Goal: Task Accomplishment & Management: Manage account settings

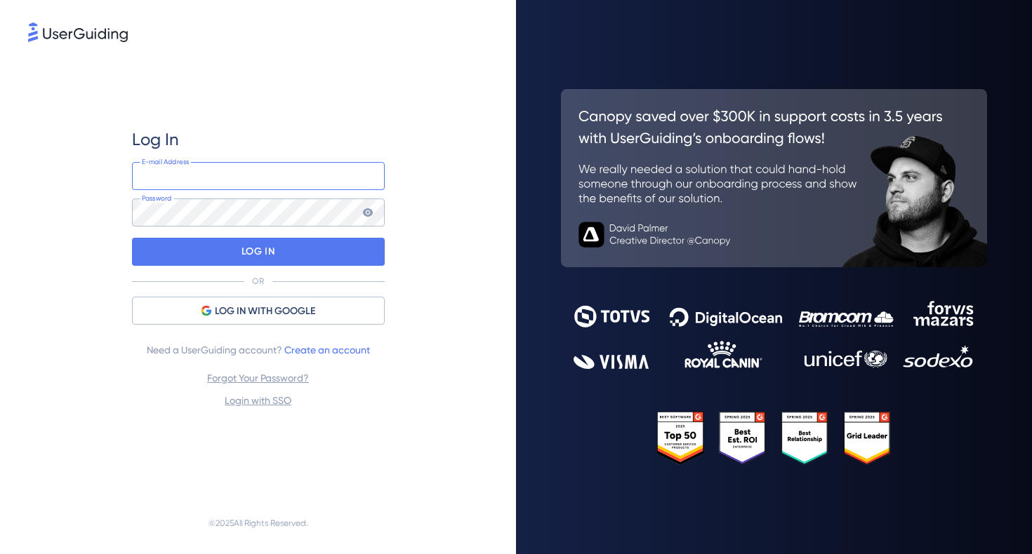
click at [267, 182] on input "email" at bounding box center [258, 176] width 253 height 28
type input "[EMAIL_ADDRESS][DOMAIN_NAME]"
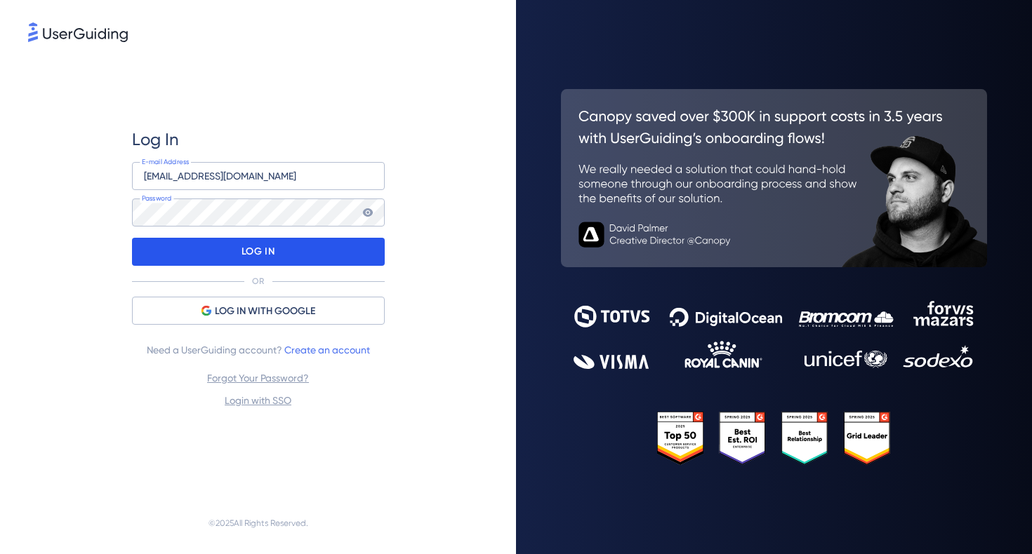
click at [232, 256] on div "LOG IN" at bounding box center [258, 252] width 253 height 28
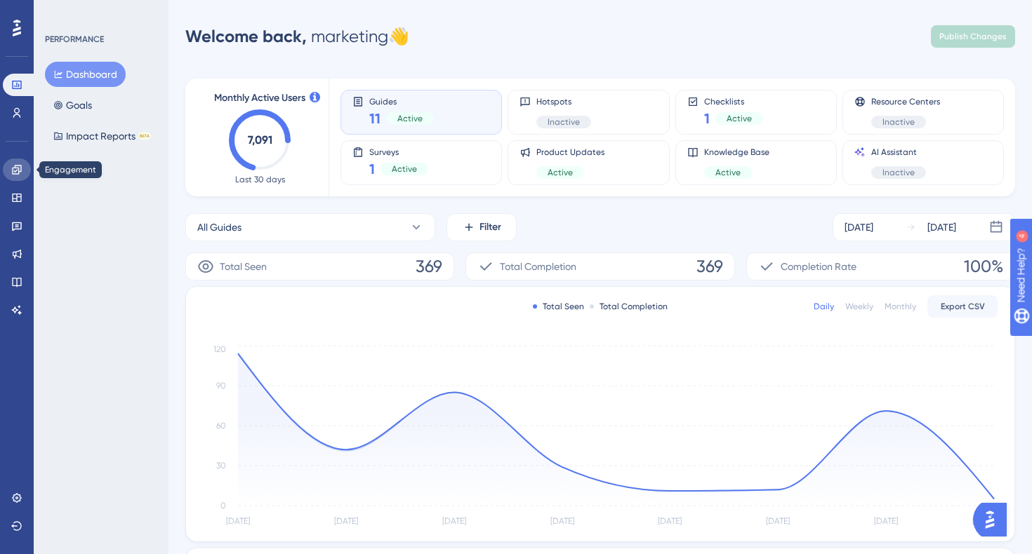
click at [13, 177] on link at bounding box center [17, 170] width 28 height 22
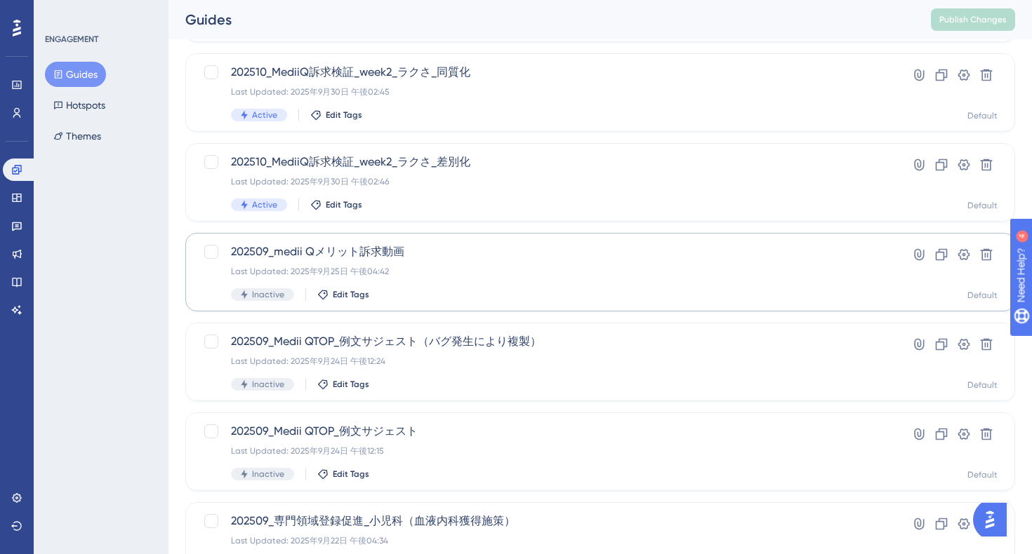
scroll to position [256, 0]
click at [13, 232] on link at bounding box center [17, 226] width 28 height 22
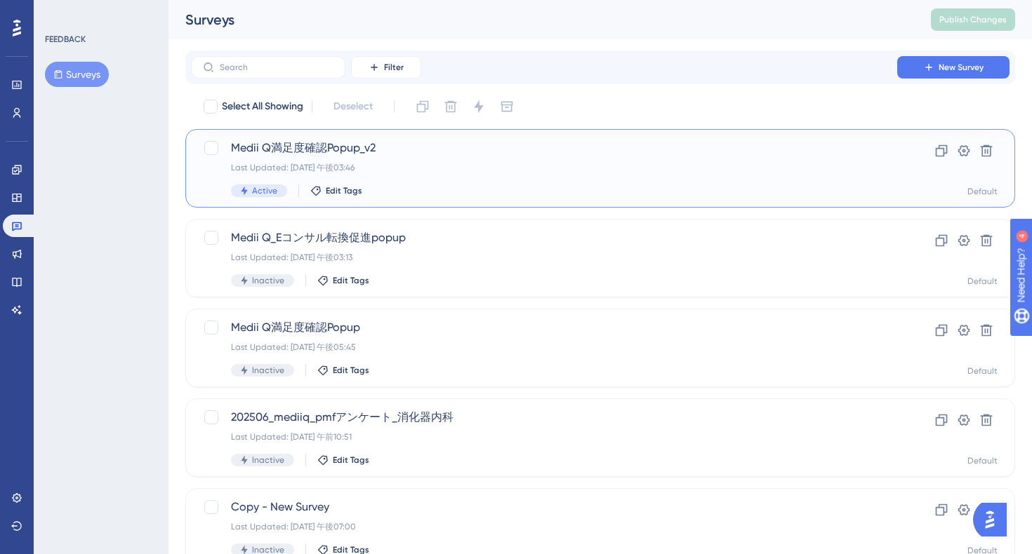
click at [556, 172] on div "Last Updated: [DATE] 午後03:46" at bounding box center [544, 167] width 626 height 11
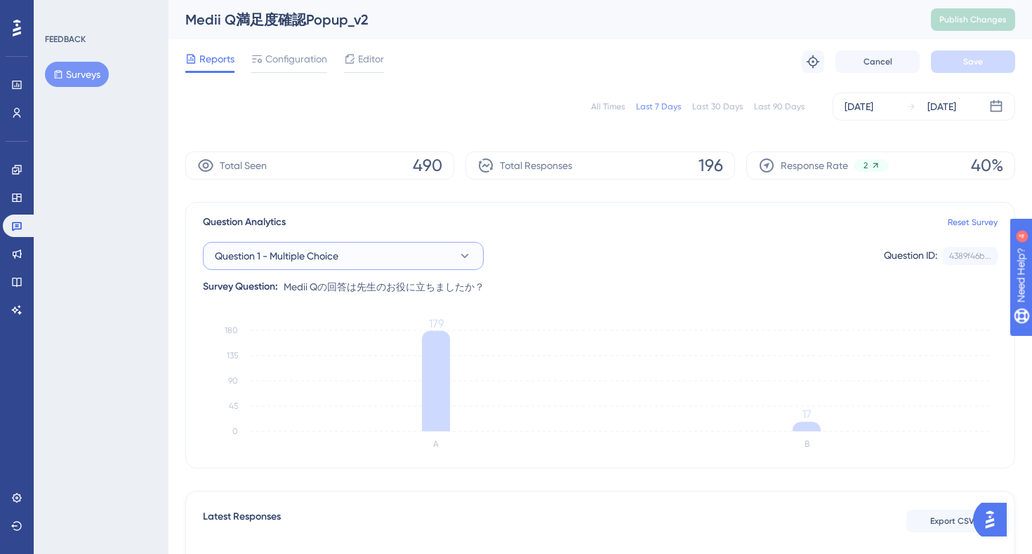
click at [432, 253] on button "Question 1 - Multiple Choice" at bounding box center [343, 256] width 281 height 28
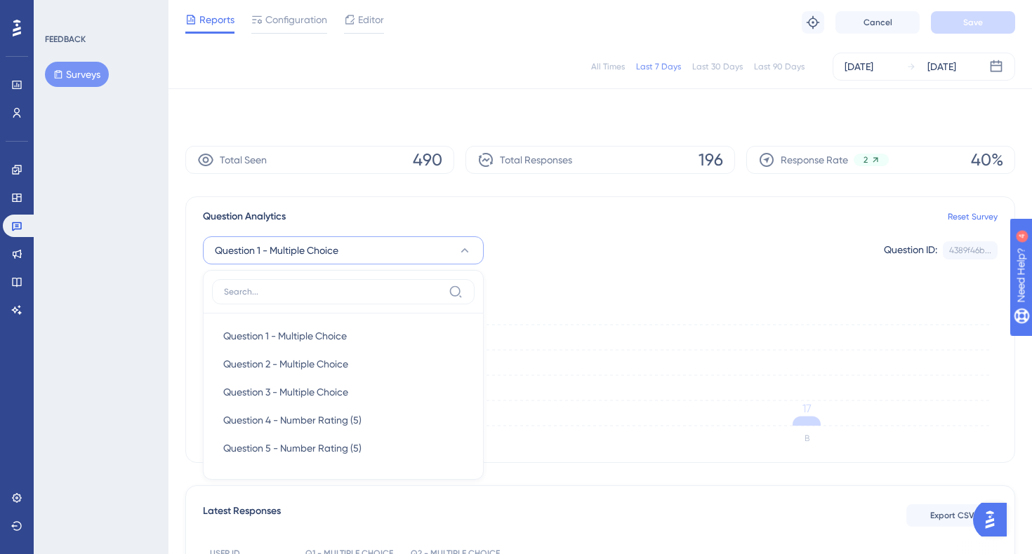
scroll to position [103, 0]
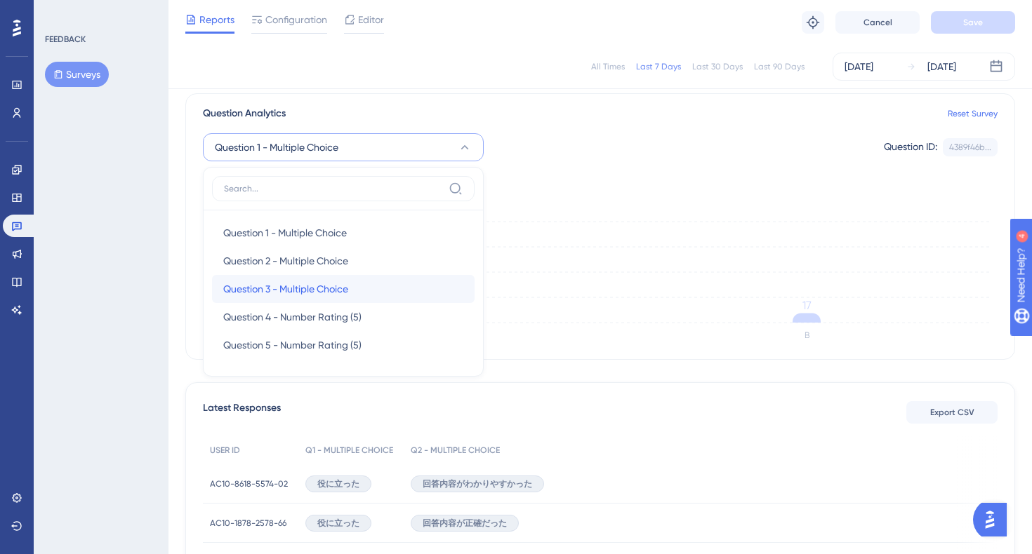
click at [347, 287] on span "Question 3 - Multiple Choice" at bounding box center [285, 289] width 125 height 17
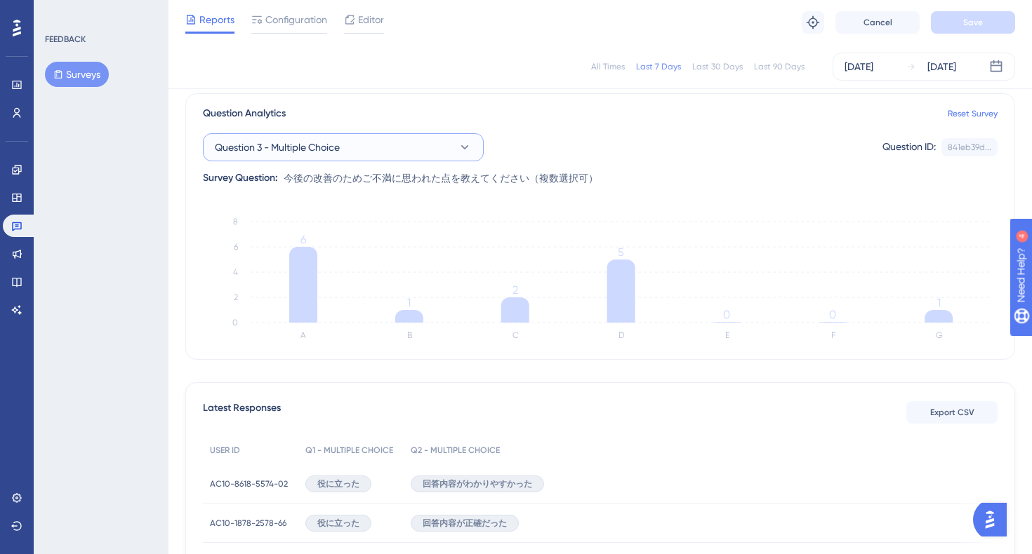
click at [370, 140] on button "Question 3 - Multiple Choice" at bounding box center [343, 147] width 281 height 28
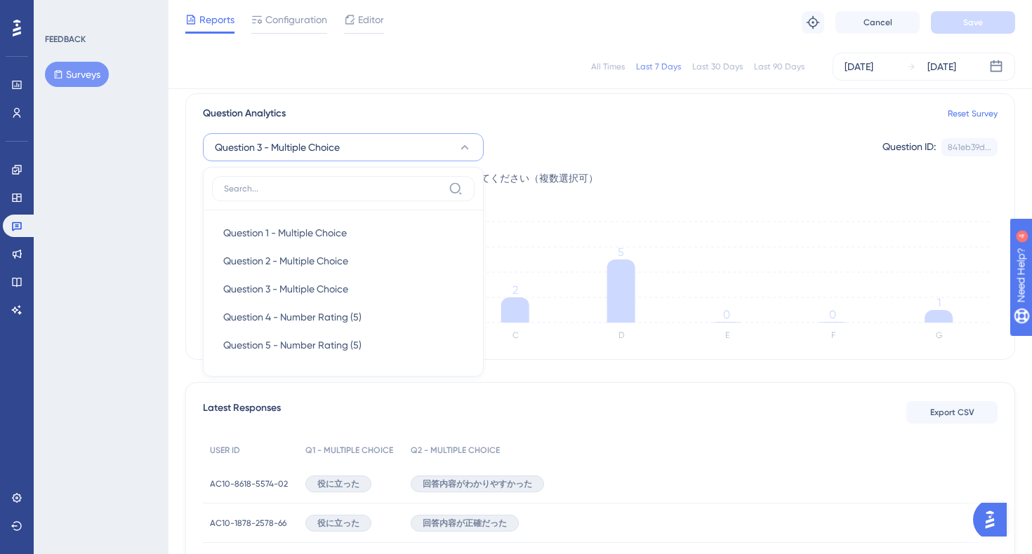
scroll to position [98, 0]
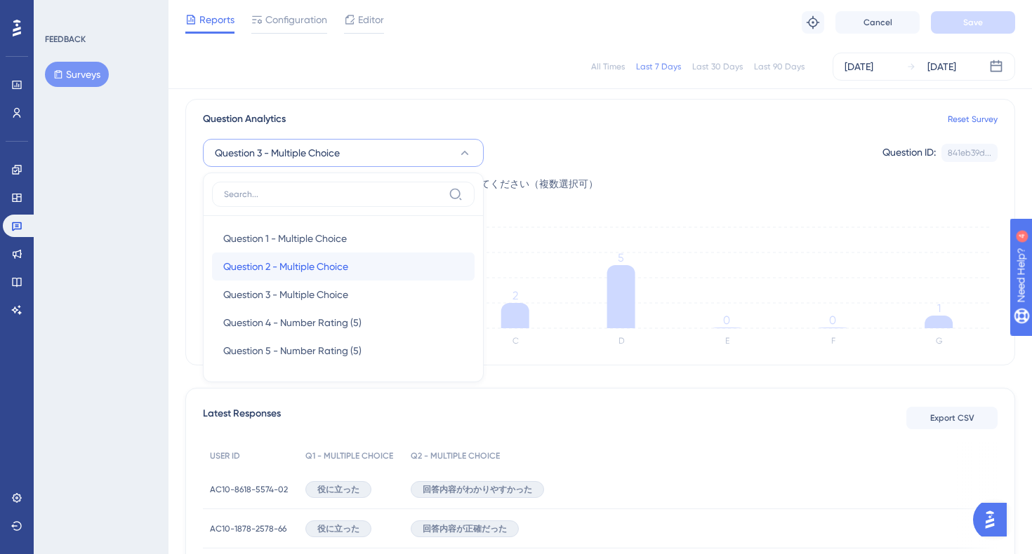
click at [315, 270] on span "Question 2 - Multiple Choice" at bounding box center [285, 266] width 125 height 17
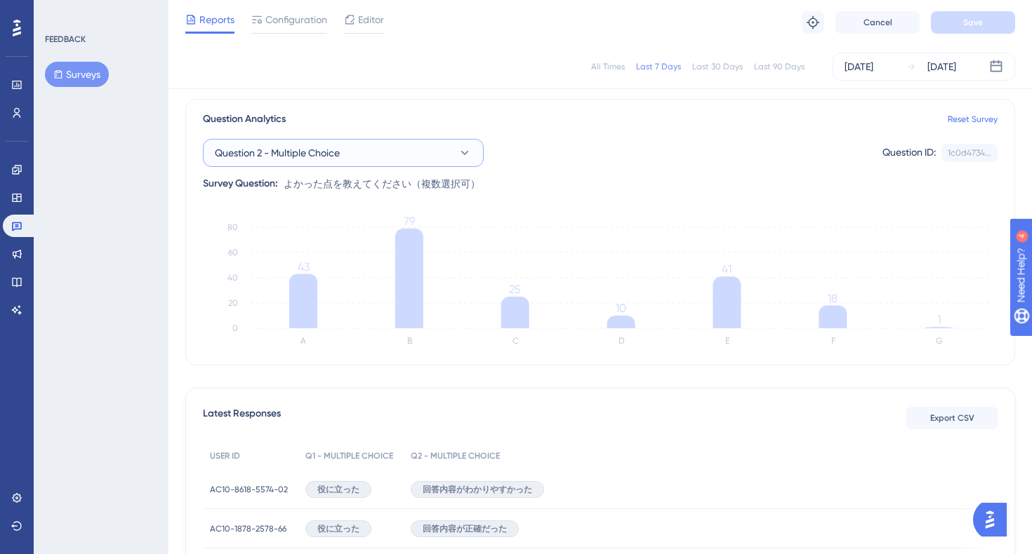
click at [458, 154] on icon at bounding box center [465, 153] width 14 height 14
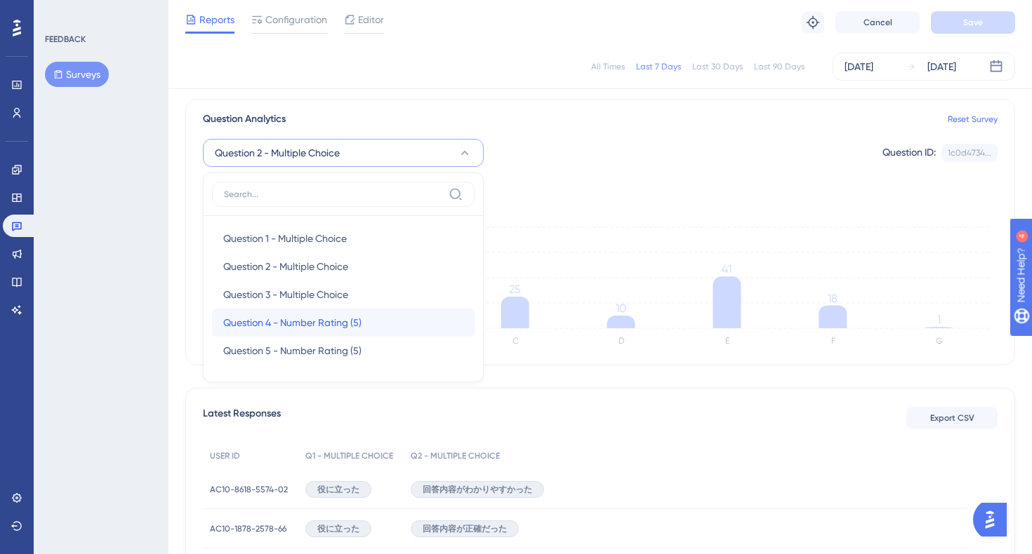
click at [351, 320] on span "Question 4 - Number Rating (5)" at bounding box center [292, 322] width 138 height 17
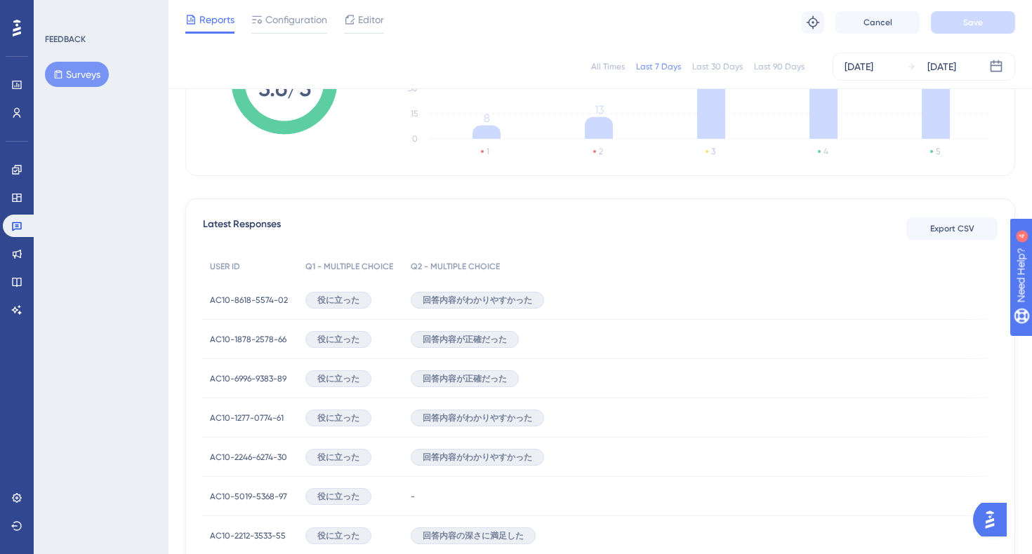
scroll to position [0, 0]
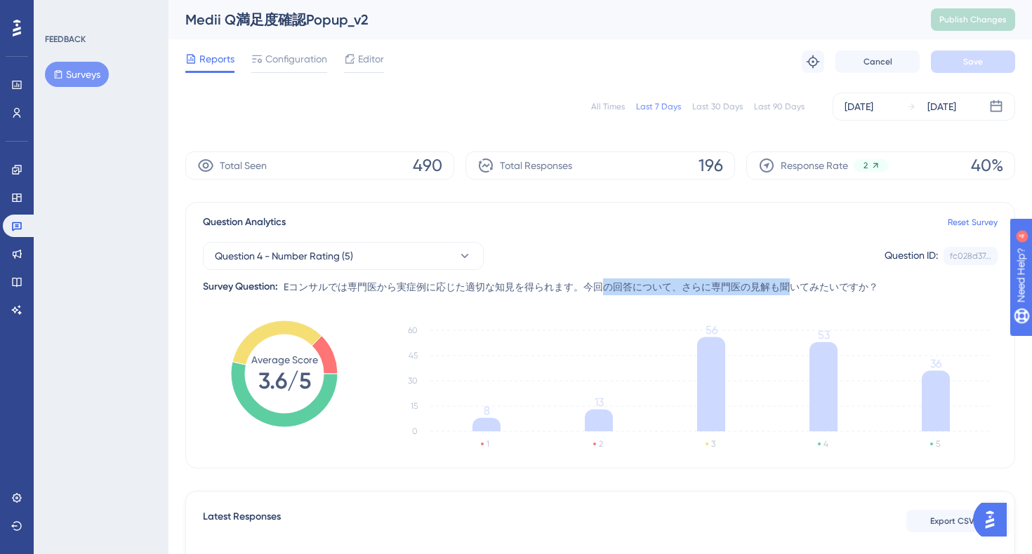
drag, startPoint x: 606, startPoint y: 288, endPoint x: 796, endPoint y: 288, distance: 189.5
click at [792, 288] on span "Eコンサルでは専門医から実症例に応じた適切な知見を得られます。今回の回答について、さらに専門医の見解も聞いてみたいですか？" at bounding box center [581, 287] width 594 height 17
click at [858, 279] on span "Eコンサルでは専門医から実症例に応じた適切な知見を得られます。今回の回答について、さらに専門医の見解も聞いてみたいですか？" at bounding box center [581, 287] width 594 height 17
drag, startPoint x: 629, startPoint y: 291, endPoint x: 765, endPoint y: 287, distance: 136.2
click at [764, 287] on span "Eコンサルでは専門医から実症例に応じた適切な知見を得られます。今回の回答について、さらに専門医の見解も聞いてみたいですか？" at bounding box center [581, 287] width 594 height 17
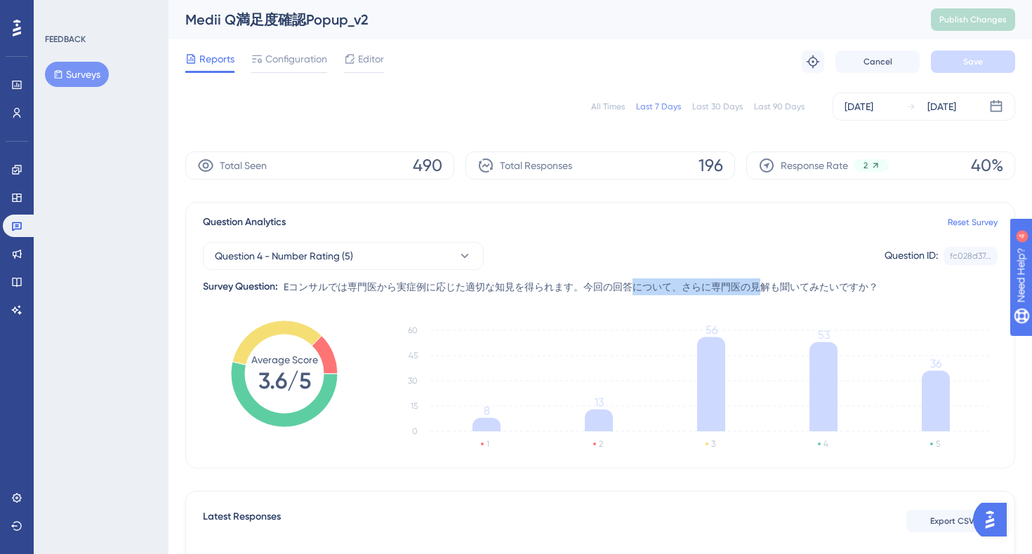
click at [799, 287] on span "Eコンサルでは専門医から実症例に応じた適切な知見を得られます。今回の回答について、さらに専門医の見解も聞いてみたいですか？" at bounding box center [581, 287] width 594 height 17
click at [385, 248] on button "Question 4 - Number Rating (5)" at bounding box center [343, 256] width 281 height 28
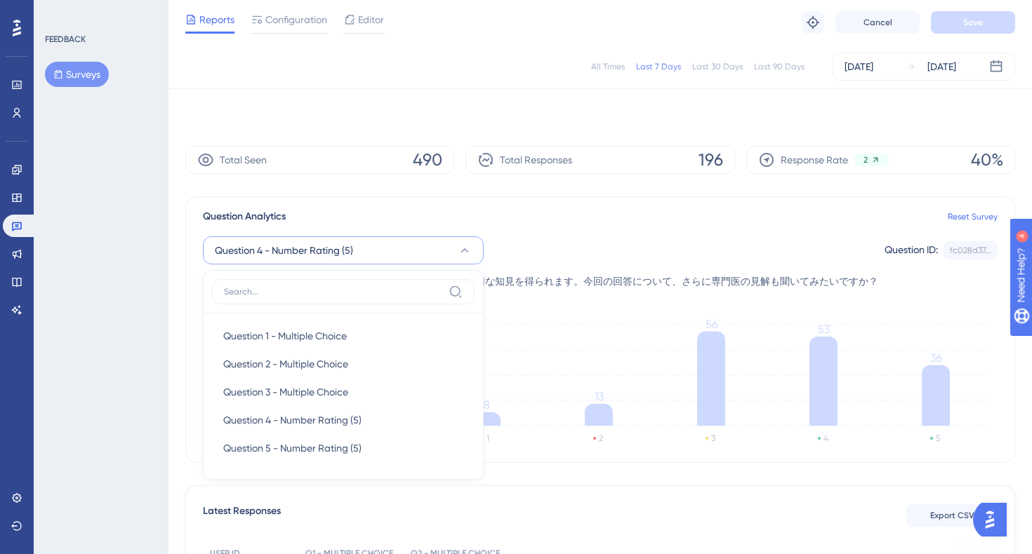
scroll to position [103, 0]
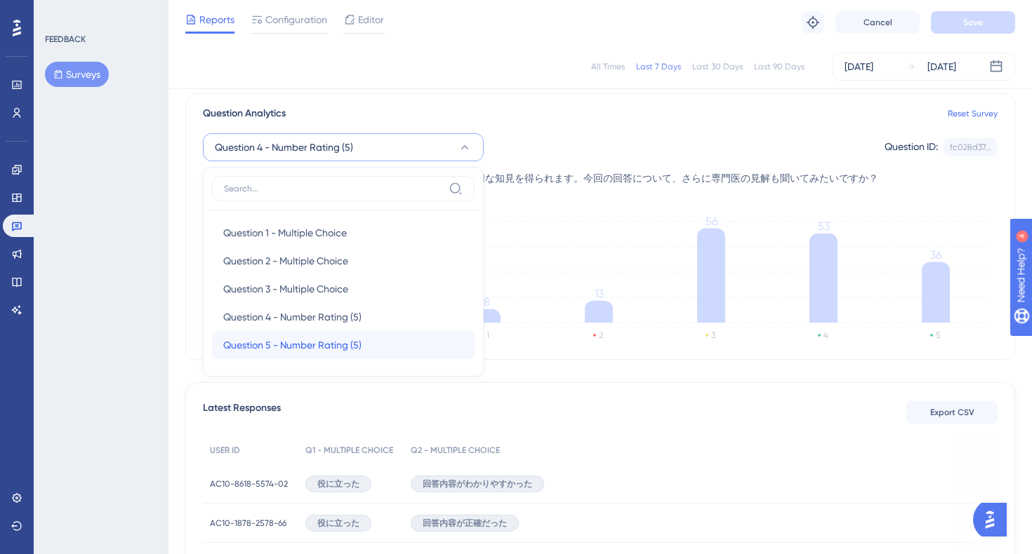
click at [327, 343] on span "Question 5 - Number Rating (5)" at bounding box center [292, 345] width 138 height 17
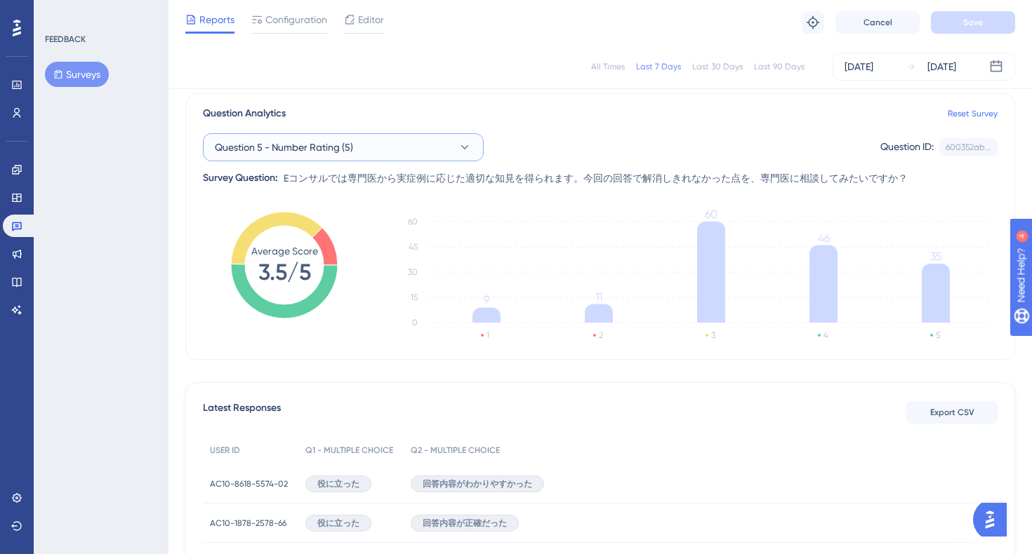
click at [424, 152] on button "Question 5 - Number Rating (5)" at bounding box center [343, 147] width 281 height 28
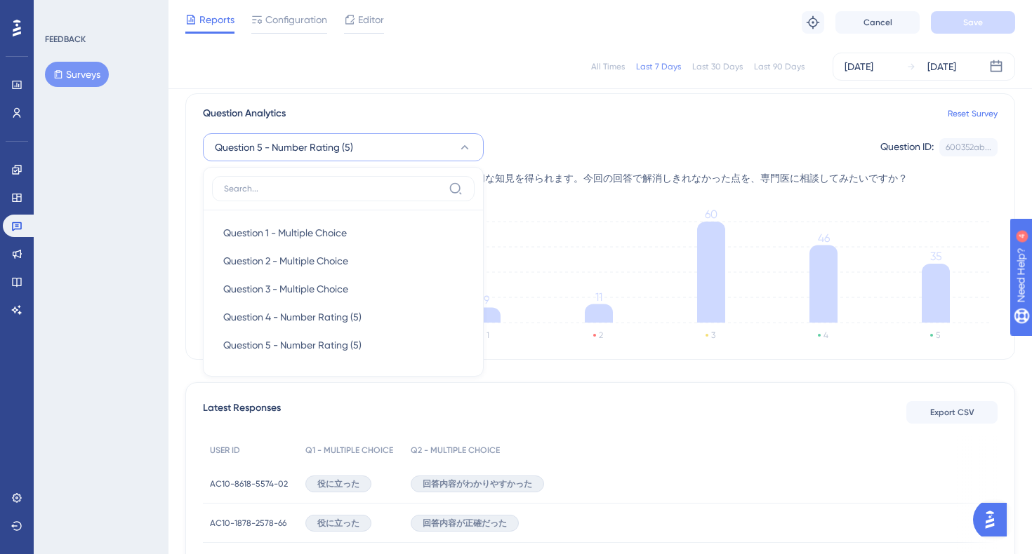
scroll to position [98, 0]
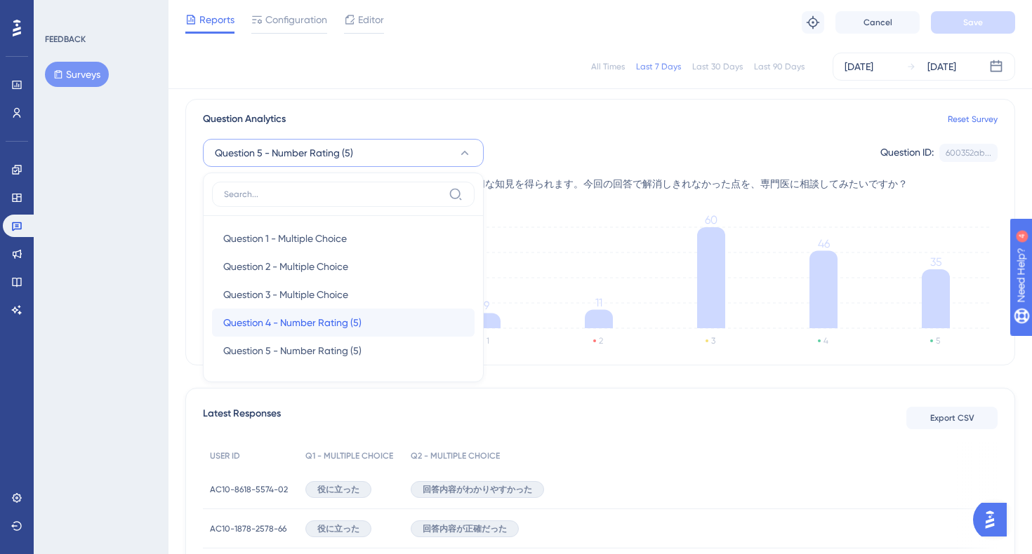
click at [351, 331] on div "Question 4 - Number Rating (5) Question 4 - Number Rating (5)" at bounding box center [343, 323] width 240 height 28
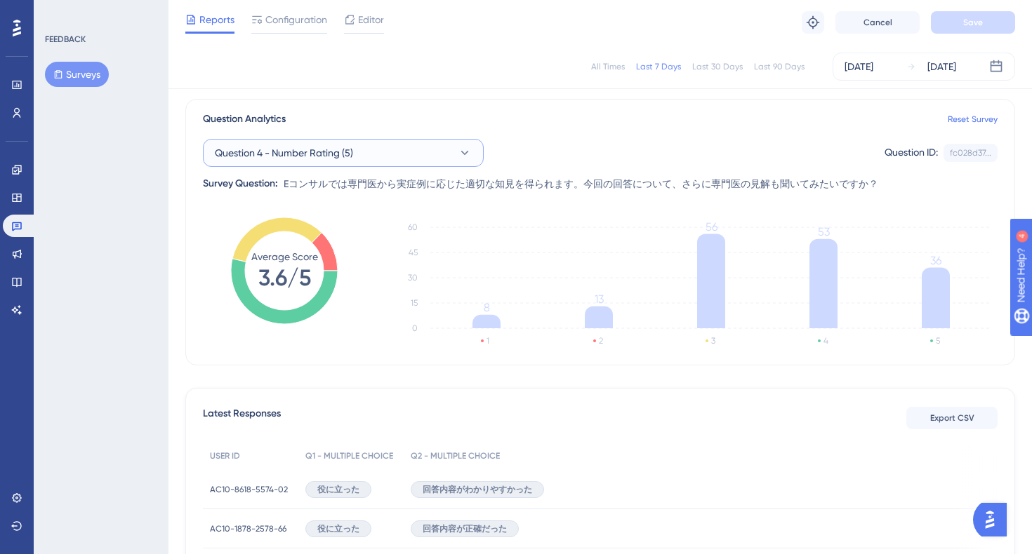
click at [383, 152] on button "Question 4 - Number Rating (5)" at bounding box center [343, 153] width 281 height 28
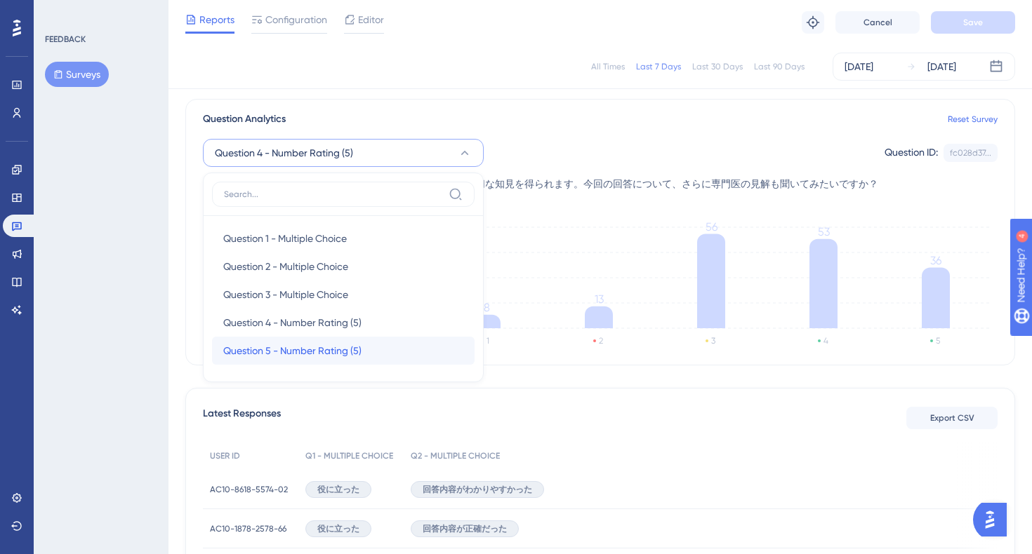
click at [310, 355] on span "Question 5 - Number Rating (5)" at bounding box center [292, 350] width 138 height 17
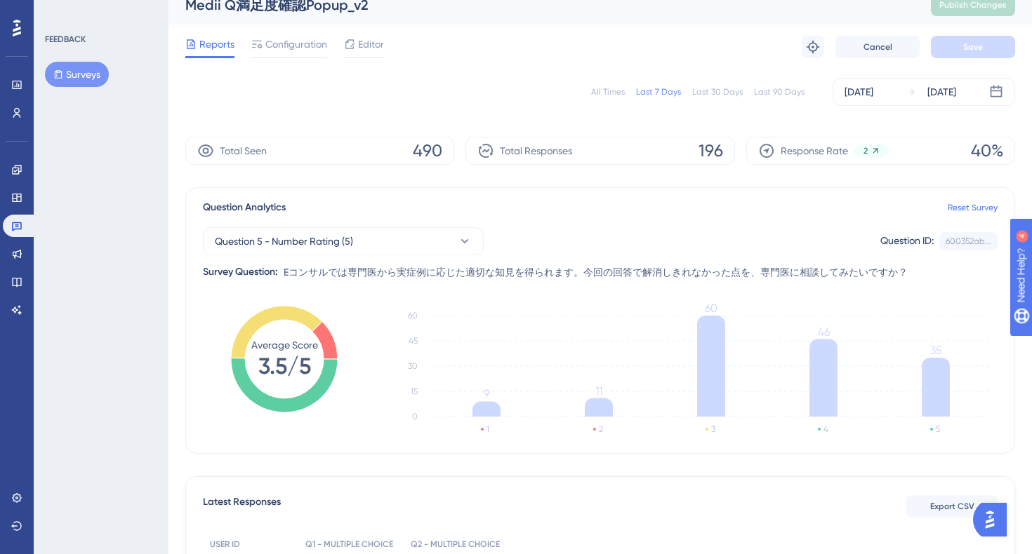
scroll to position [0, 0]
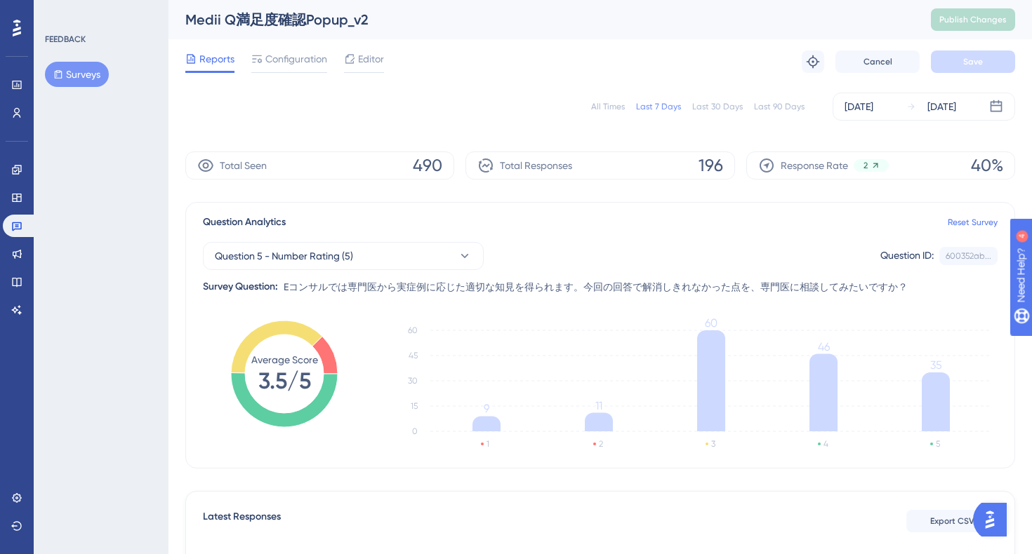
click at [574, 264] on div "Question 5 - Number Rating (5) Question ID: 600352ab... Copy" at bounding box center [600, 256] width 794 height 28
click at [534, 166] on span "Total Responses" at bounding box center [536, 165] width 72 height 17
click at [486, 165] on icon at bounding box center [486, 166] width 15 height 14
click at [465, 251] on icon at bounding box center [465, 256] width 14 height 14
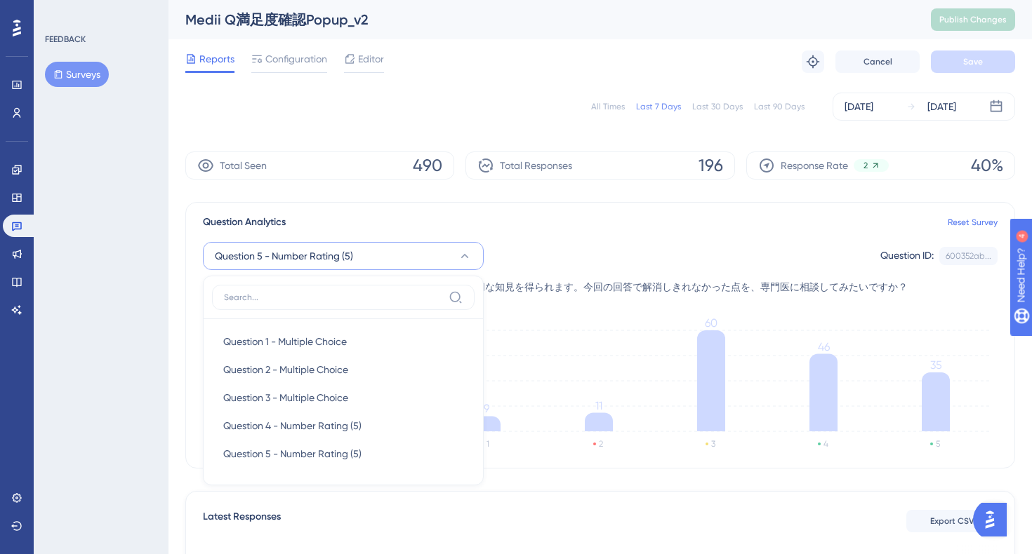
scroll to position [103, 0]
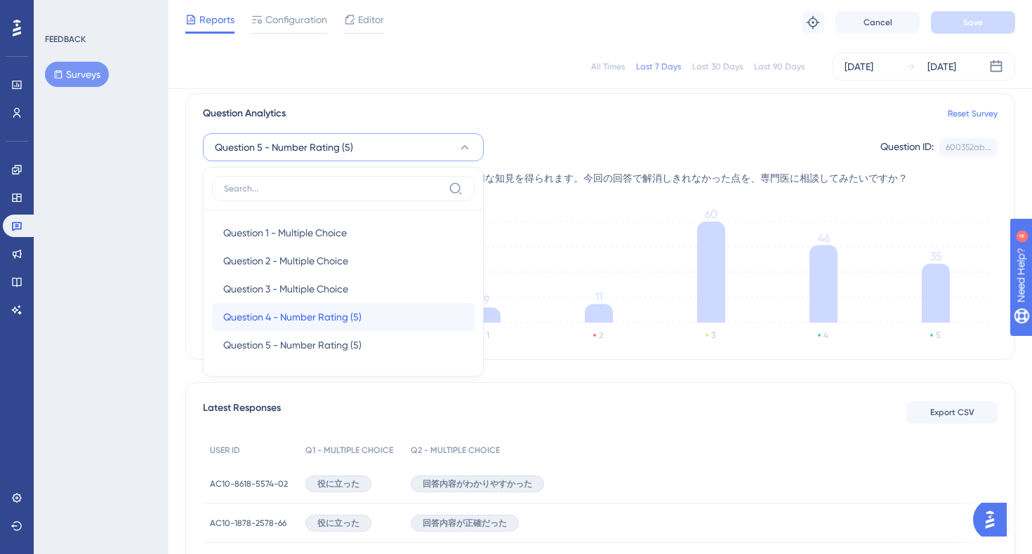
click at [375, 308] on div "Question 4 - Number Rating (5) Question 4 - Number Rating (5)" at bounding box center [343, 317] width 240 height 28
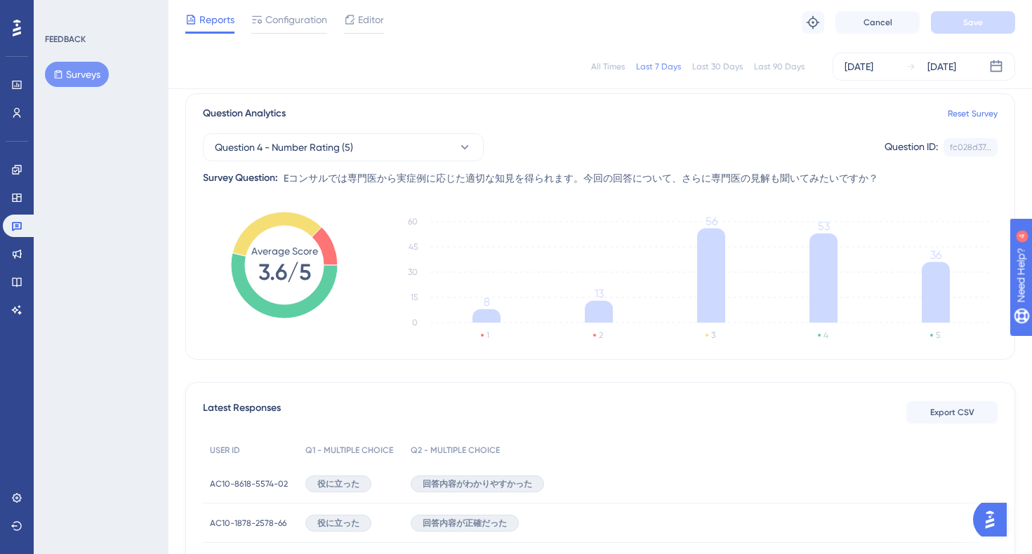
drag, startPoint x: 523, startPoint y: 178, endPoint x: 773, endPoint y: 173, distance: 249.9
click at [768, 173] on span "Eコンサルでは専門医から実症例に応じた適切な知見を得られます。今回の回答について、さらに専門医の見解も聞いてみたいですか？" at bounding box center [581, 178] width 594 height 17
click at [827, 173] on span "Eコンサルでは専門医から実症例に応じた適切な知見を得られます。今回の回答について、さらに専門医の見解も聞いてみたいですか？" at bounding box center [581, 178] width 594 height 17
click at [721, 145] on div "Question 4 - Number Rating (5) Question ID: fc028d37... Copy" at bounding box center [600, 147] width 794 height 28
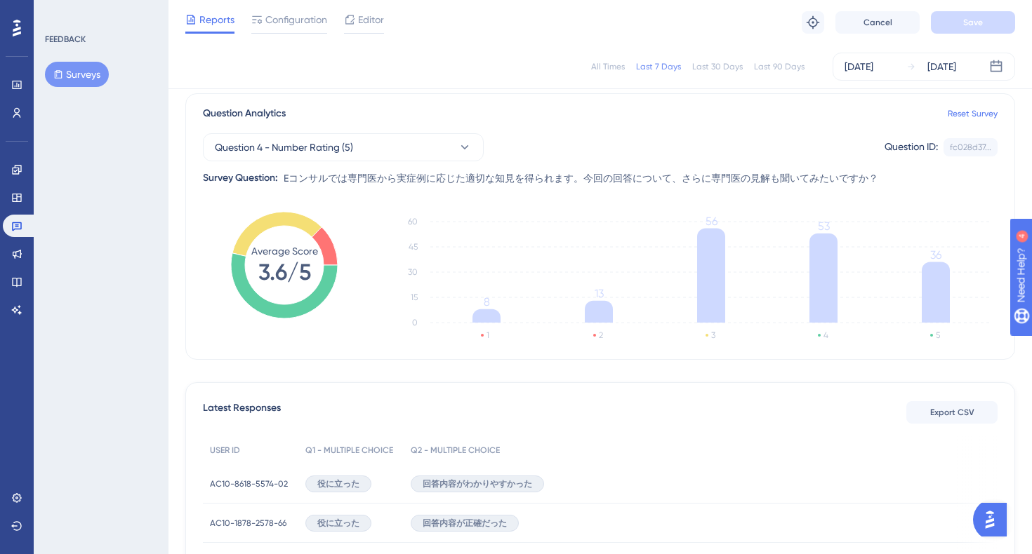
click at [638, 172] on span "Eコンサルでは専門医から実症例に応じた適切な知見を得られます。今回の回答について、さらに専門医の見解も聞いてみたいですか？" at bounding box center [581, 178] width 594 height 17
click at [18, 88] on icon at bounding box center [16, 85] width 9 height 8
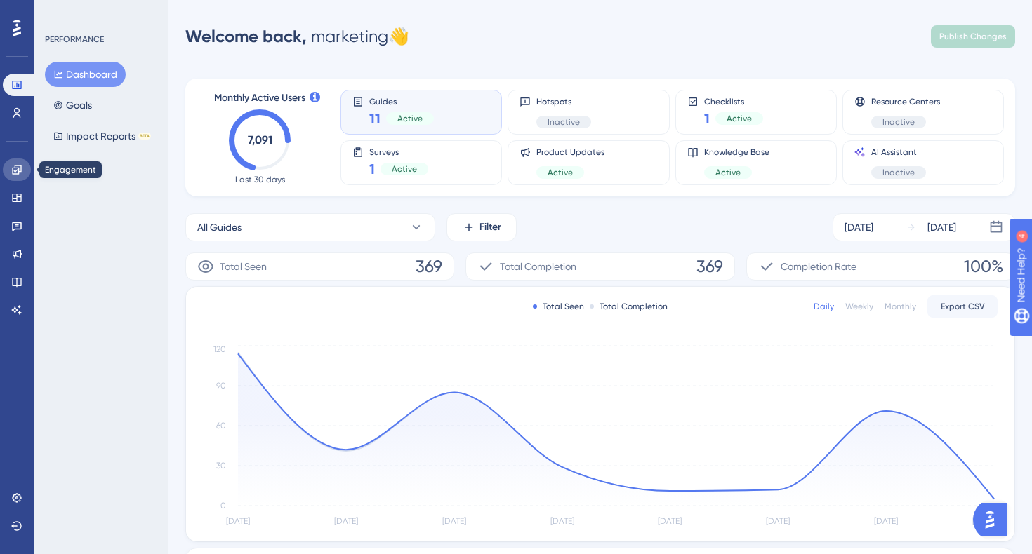
click at [13, 162] on link at bounding box center [17, 170] width 28 height 22
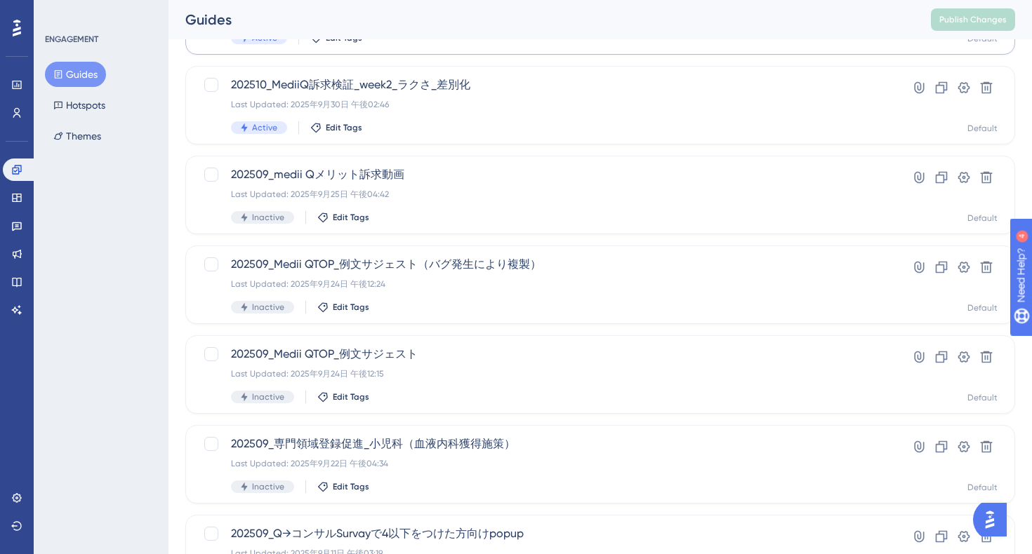
scroll to position [334, 0]
click at [563, 300] on div "Inactive Edit Tags" at bounding box center [544, 306] width 626 height 13
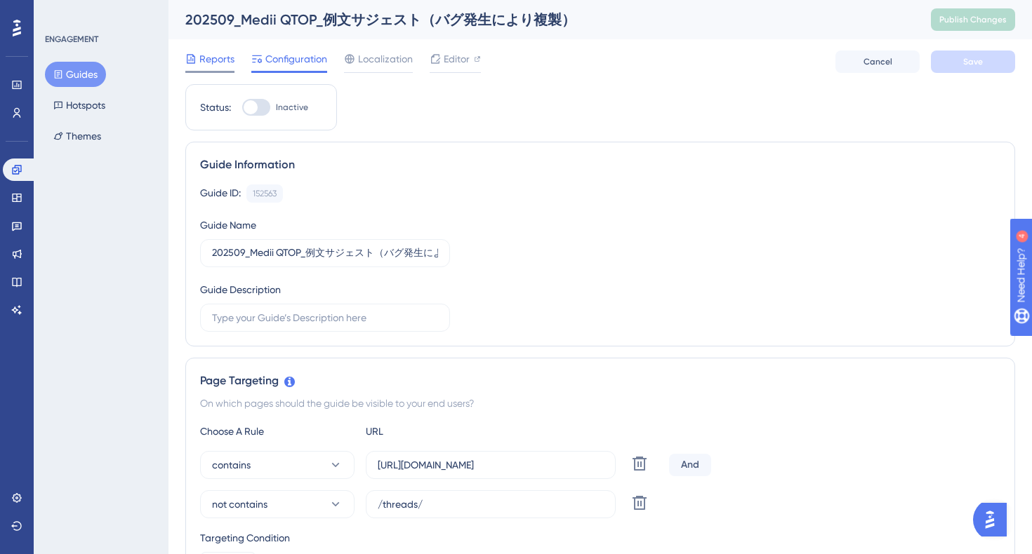
click at [213, 58] on span "Reports" at bounding box center [216, 59] width 35 height 17
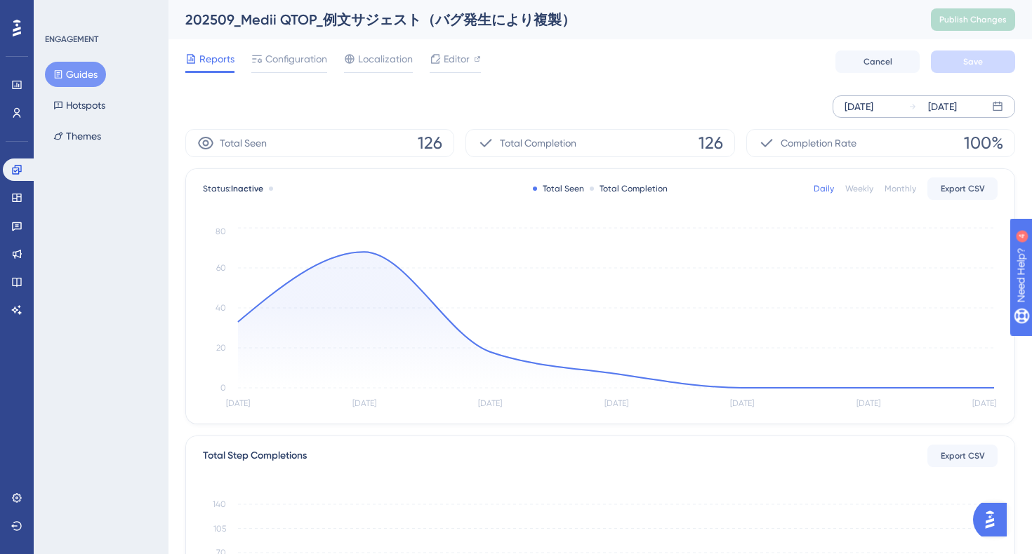
click at [911, 107] on icon at bounding box center [912, 106] width 8 height 8
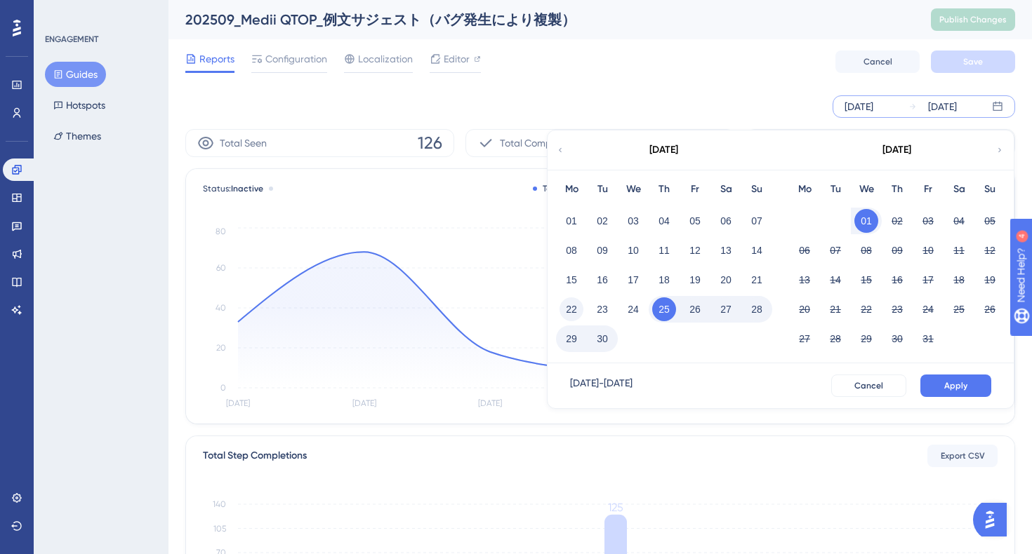
click at [565, 312] on button "22" at bounding box center [571, 310] width 24 height 24
click at [599, 338] on button "30" at bounding box center [602, 339] width 24 height 24
click at [952, 382] on span "Apply" at bounding box center [955, 385] width 23 height 11
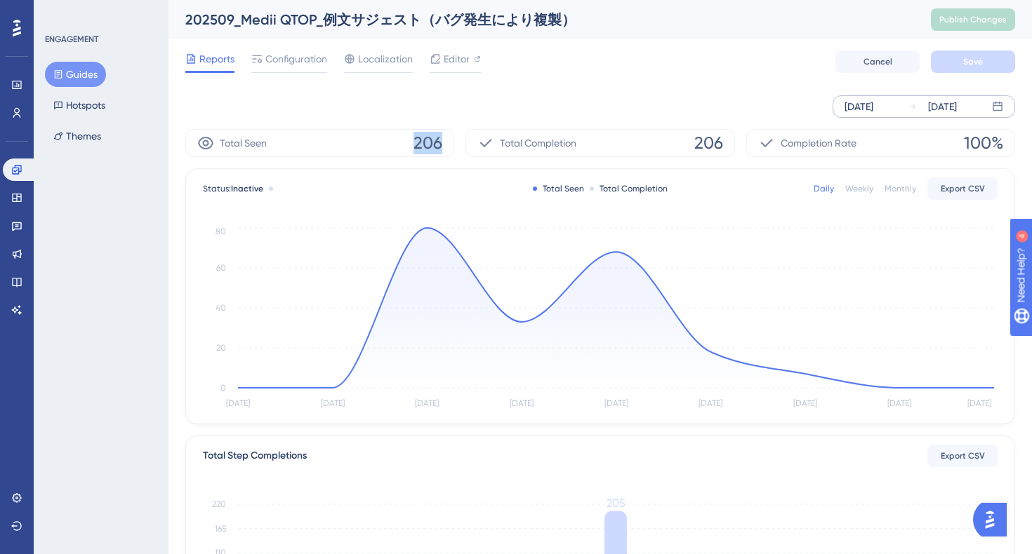
drag, startPoint x: 405, startPoint y: 143, endPoint x: 467, endPoint y: 143, distance: 61.8
click at [467, 143] on div "Total Seen 206 Total Completion 206 Completion Rate 100%" at bounding box center [600, 143] width 830 height 28
click at [586, 103] on div "[DATE] [DATE]" at bounding box center [600, 106] width 830 height 22
click at [510, 117] on div "[DATE] [DATE]" at bounding box center [600, 106] width 830 height 22
click at [523, 116] on div "[DATE] [DATE]" at bounding box center [600, 106] width 830 height 22
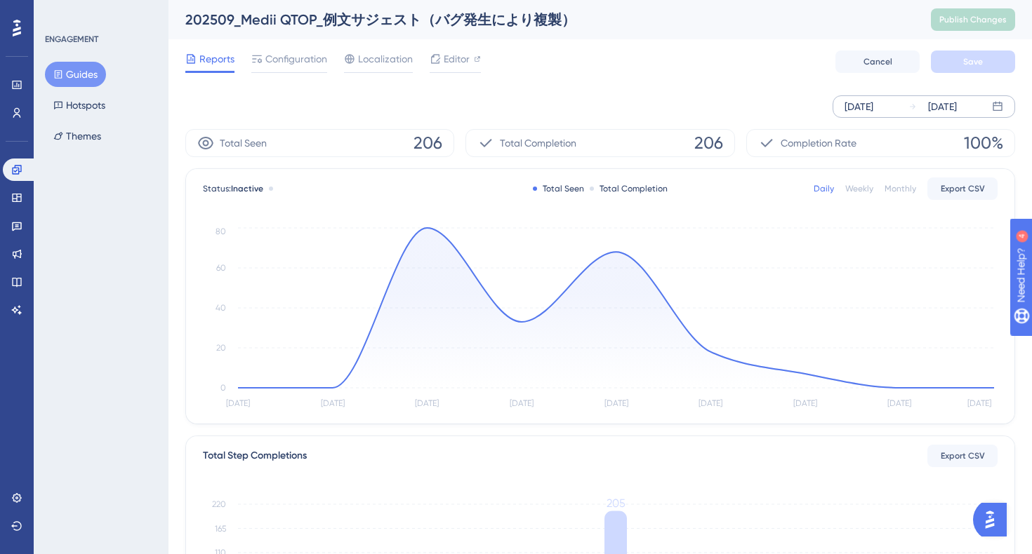
click at [545, 119] on div "[DATE] [DATE]" at bounding box center [600, 106] width 830 height 45
click at [677, 138] on div "Total Completion 206" at bounding box center [599, 143] width 269 height 28
click at [708, 138] on span "206" at bounding box center [708, 143] width 29 height 22
click at [606, 189] on div "Total Completion" at bounding box center [629, 188] width 78 height 11
click at [472, 117] on div "[DATE] [DATE]" at bounding box center [600, 106] width 830 height 22
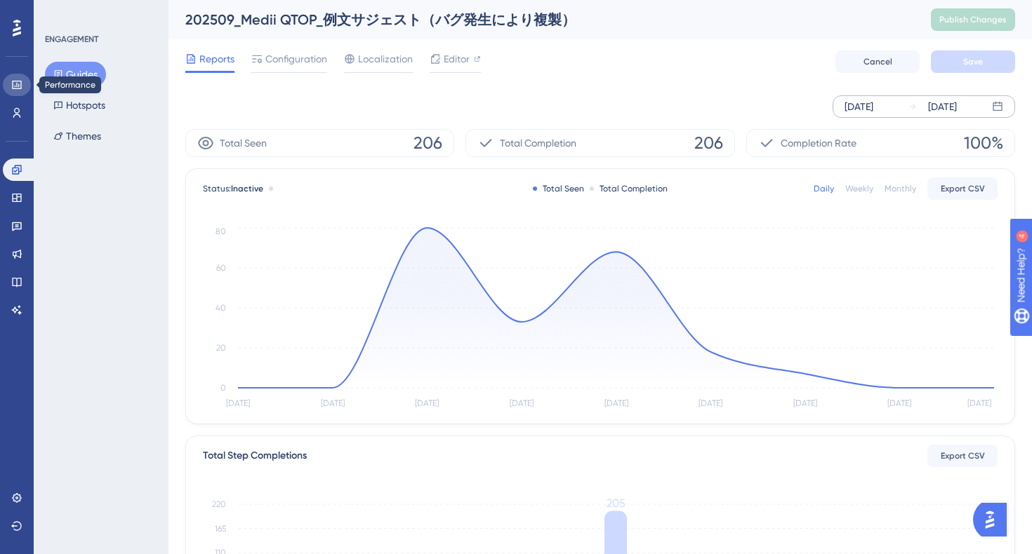
click at [12, 84] on icon at bounding box center [16, 84] width 11 height 11
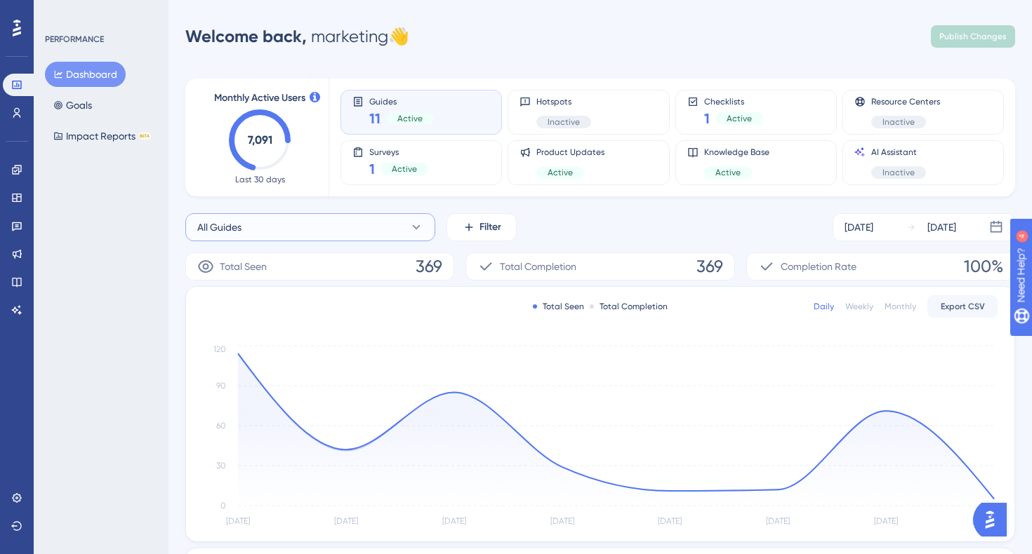
click at [389, 225] on button "All Guides" at bounding box center [310, 227] width 250 height 28
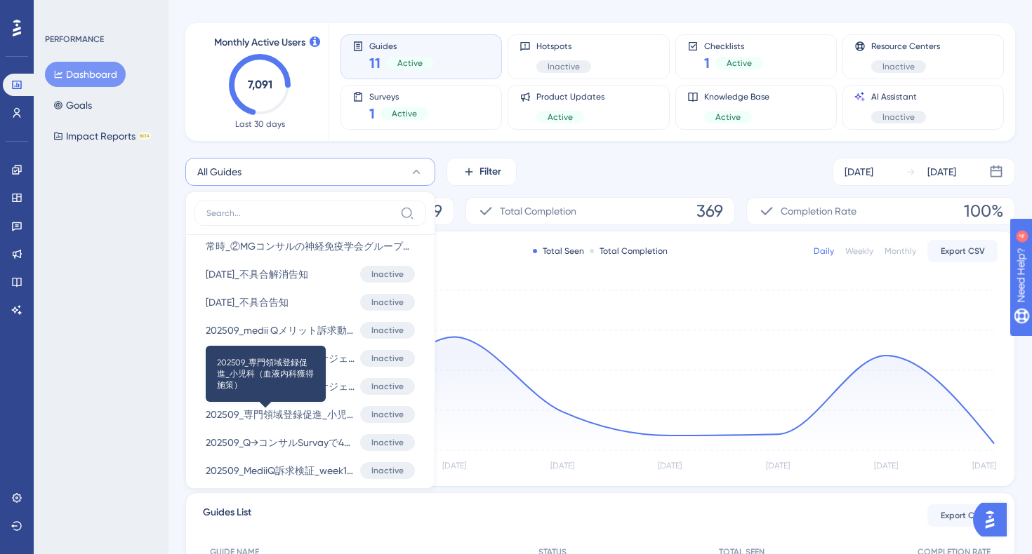
scroll to position [316, 0]
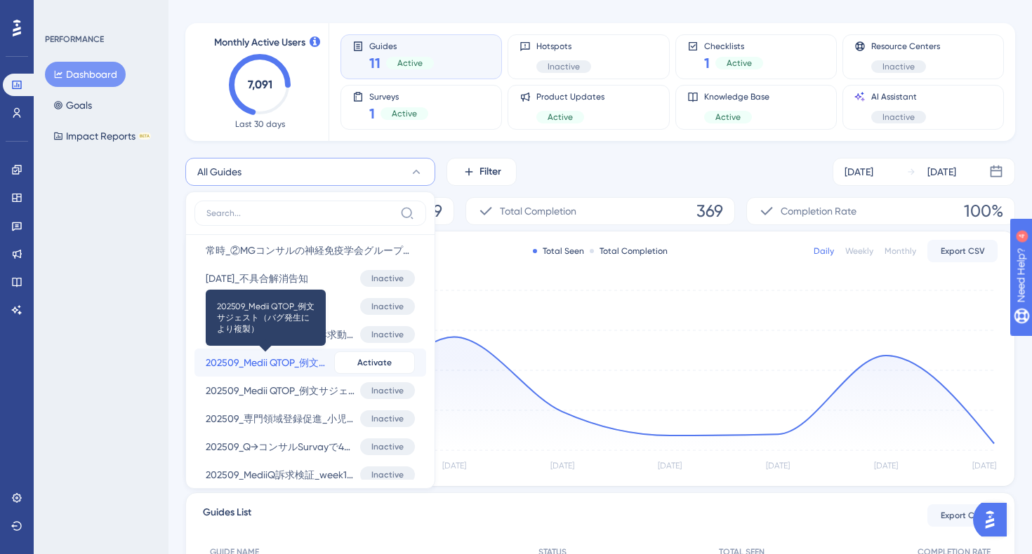
click at [267, 367] on span "202509_Medii QTOP_例文サジェスト（バグ発生により複製）" at bounding box center [267, 362] width 123 height 17
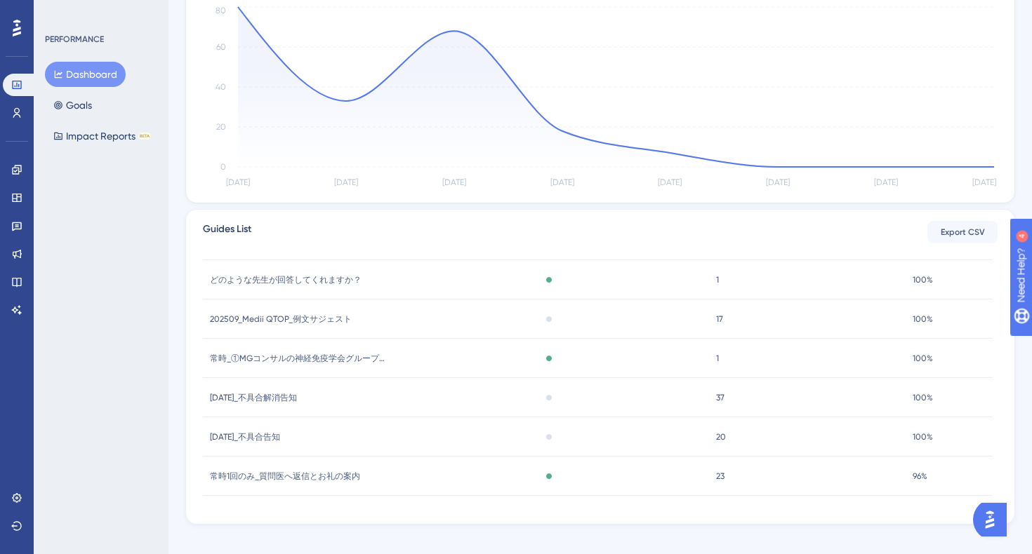
scroll to position [0, 0]
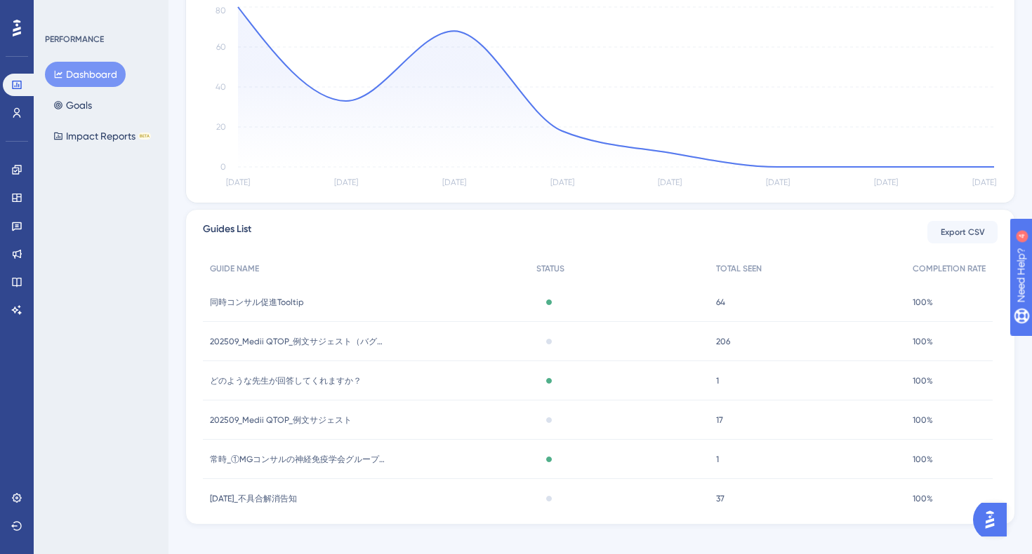
click at [701, 340] on div "Inactive" at bounding box center [618, 341] width 179 height 39
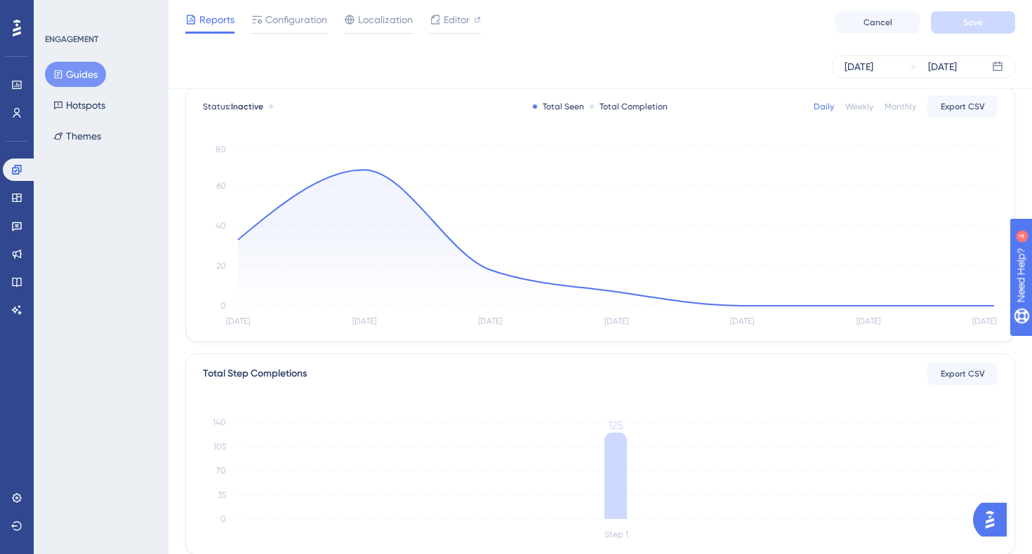
scroll to position [77, 0]
click at [954, 109] on span "Export CSV" at bounding box center [962, 105] width 44 height 11
click at [627, 107] on div "Total Completion" at bounding box center [629, 105] width 78 height 11
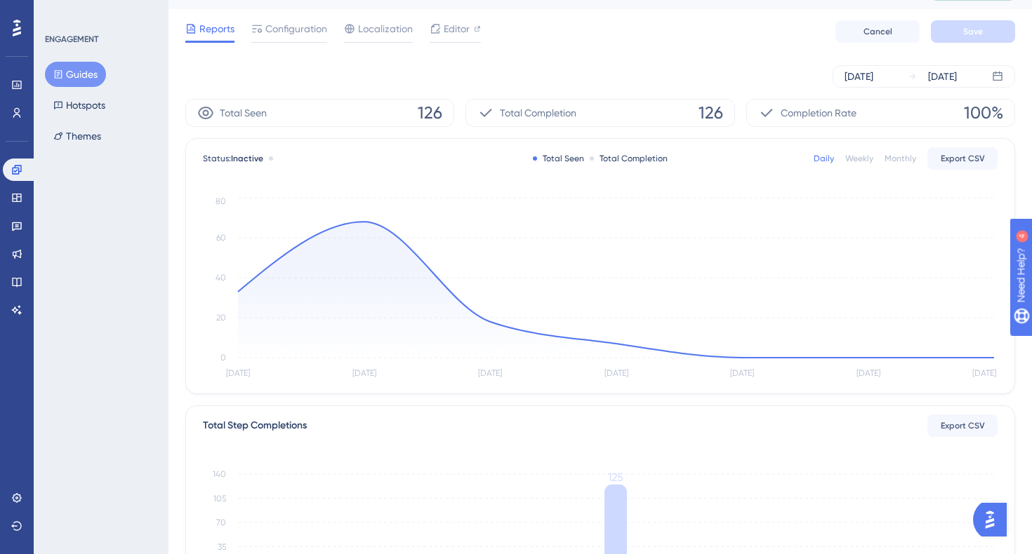
scroll to position [0, 0]
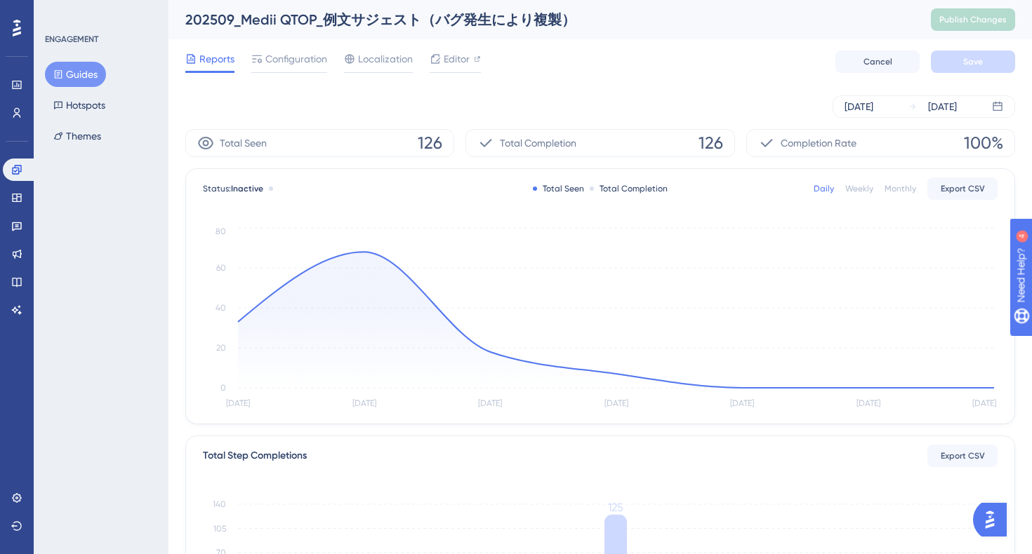
click at [211, 145] on icon at bounding box center [205, 143] width 17 height 17
click at [254, 191] on span "Inactive" at bounding box center [247, 189] width 32 height 10
click at [860, 191] on div "Weekly" at bounding box center [859, 188] width 28 height 11
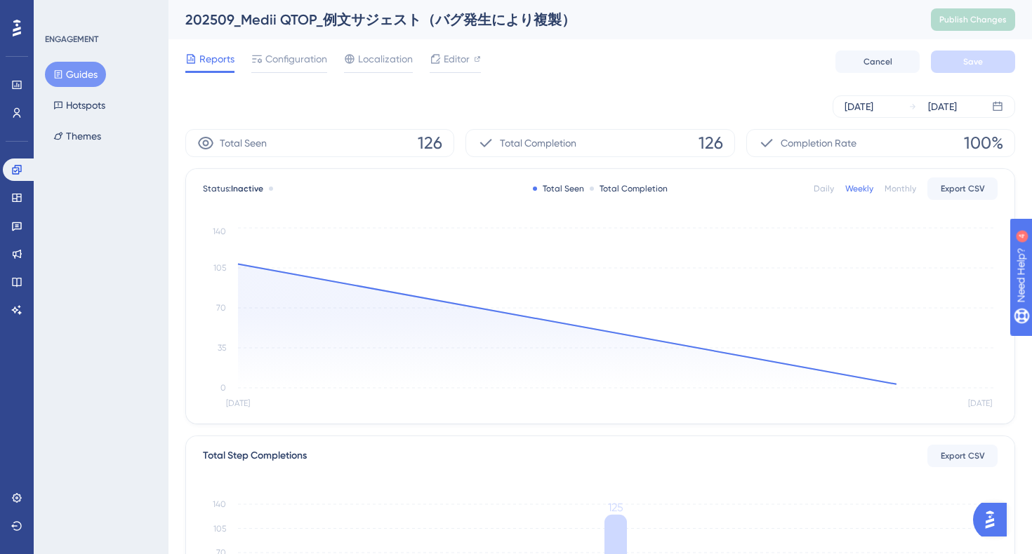
click at [811, 182] on div "Status: Inactive Total Seen Total Completion Daily Weekly Monthly Export CSV" at bounding box center [600, 188] width 794 height 17
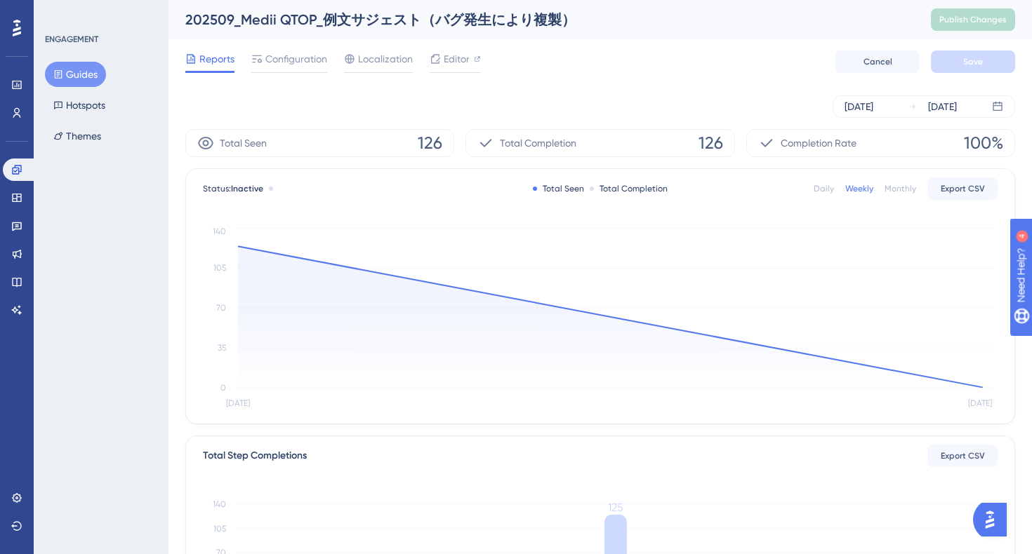
click at [820, 190] on div "Daily" at bounding box center [823, 188] width 20 height 11
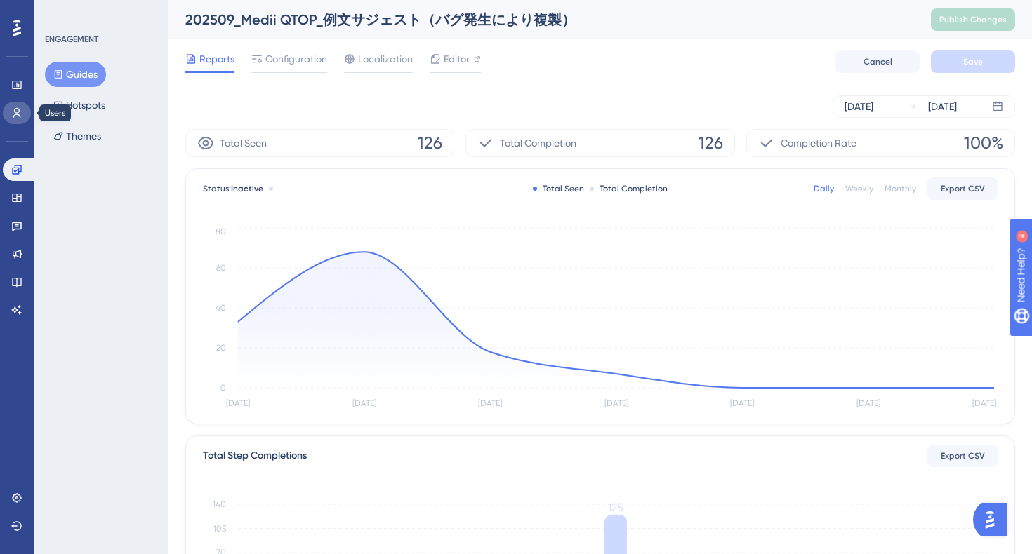
click at [19, 117] on icon at bounding box center [16, 112] width 11 height 11
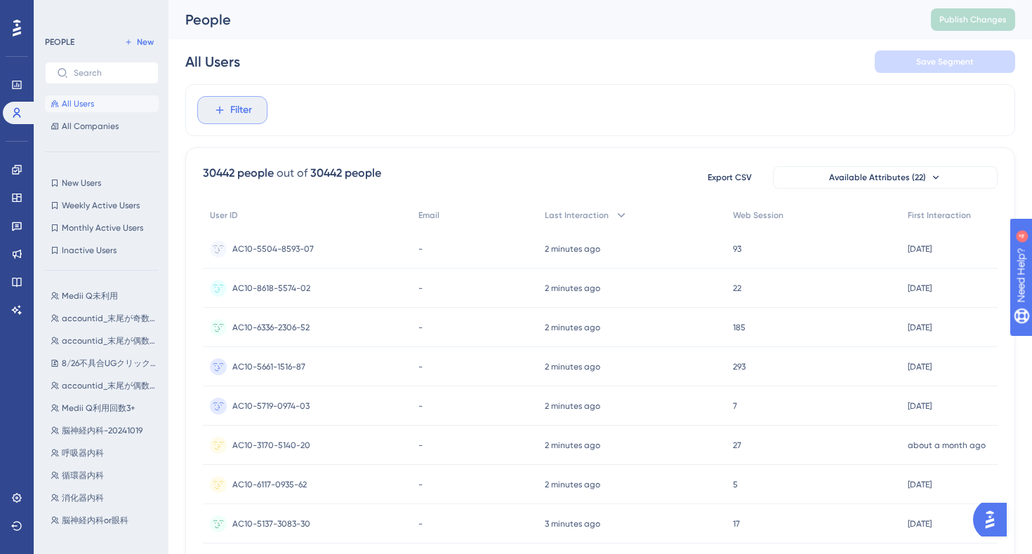
click at [224, 104] on icon at bounding box center [219, 110] width 13 height 13
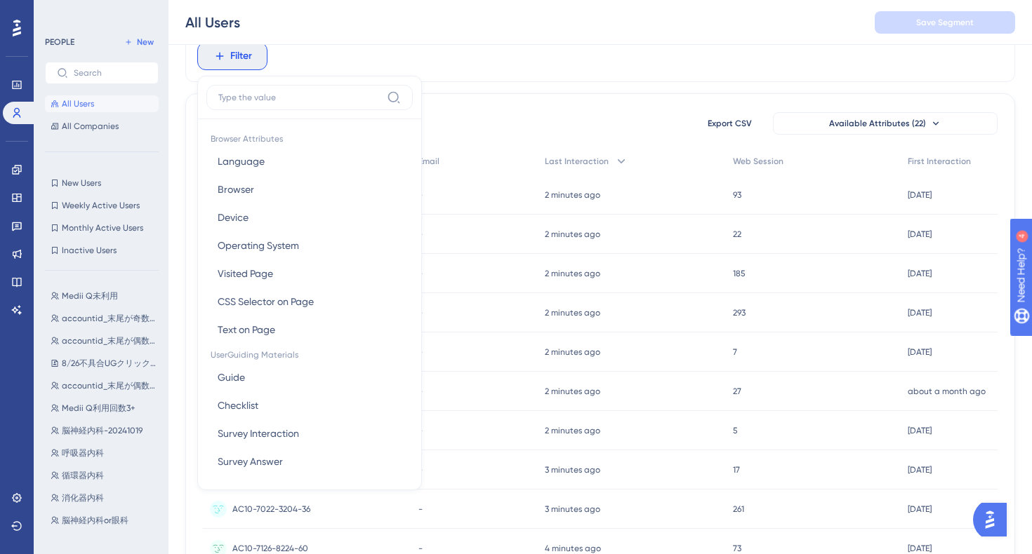
type input "e"
click at [235, 382] on span "Guide" at bounding box center [231, 377] width 27 height 17
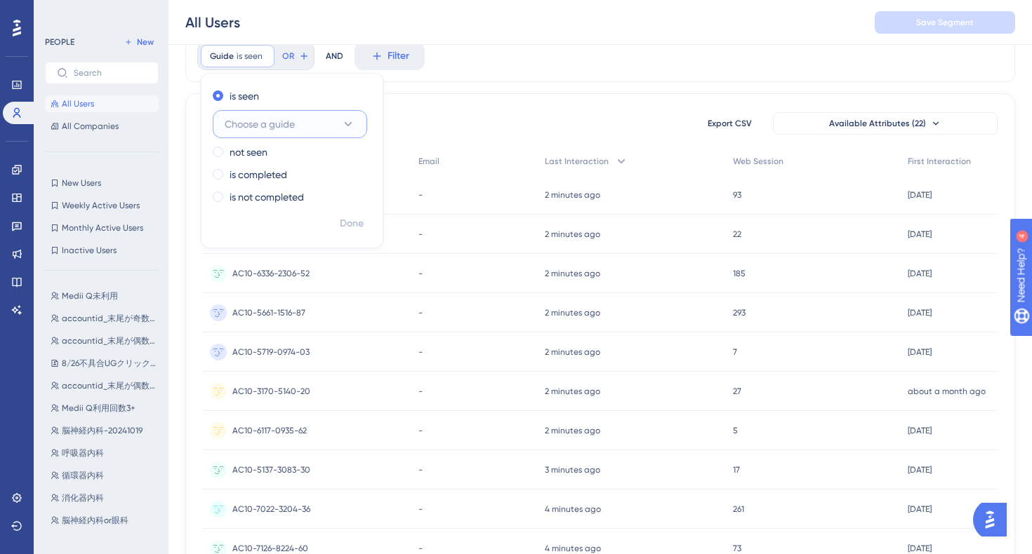
click at [319, 125] on button "Choose a guide" at bounding box center [290, 124] width 154 height 28
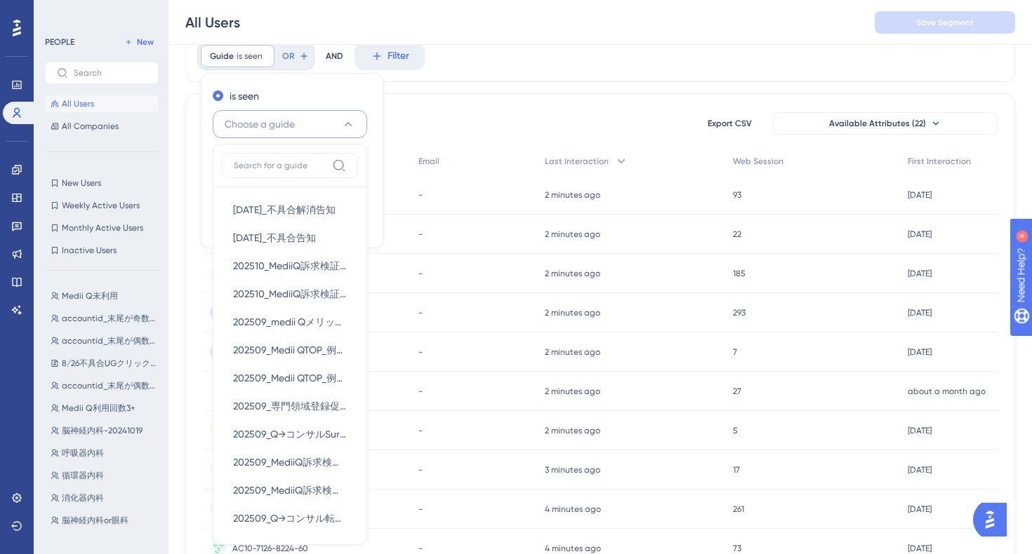
scroll to position [87, 0]
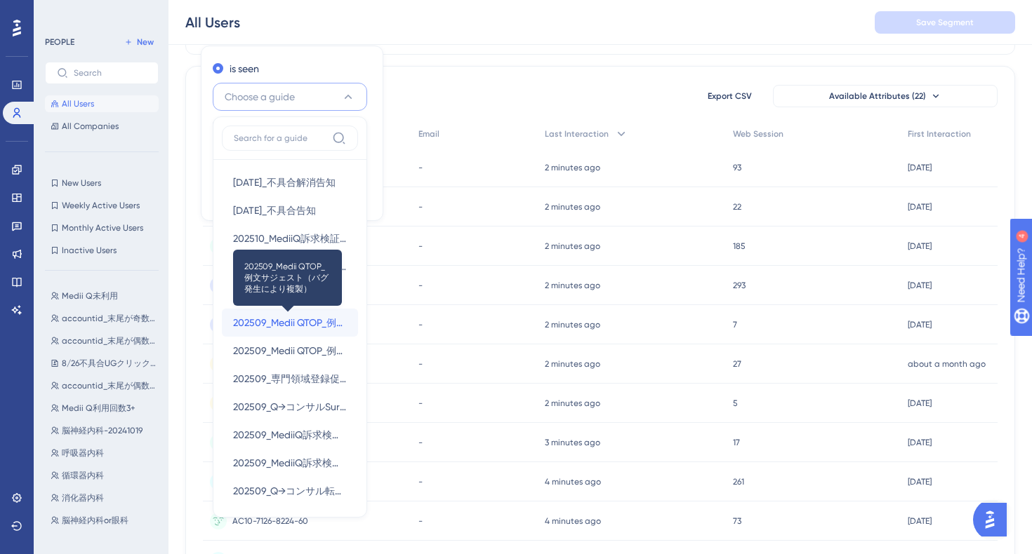
click at [301, 322] on span "202509_Medii QTOP_例文サジェスト（バグ発生により複製）" at bounding box center [290, 322] width 114 height 17
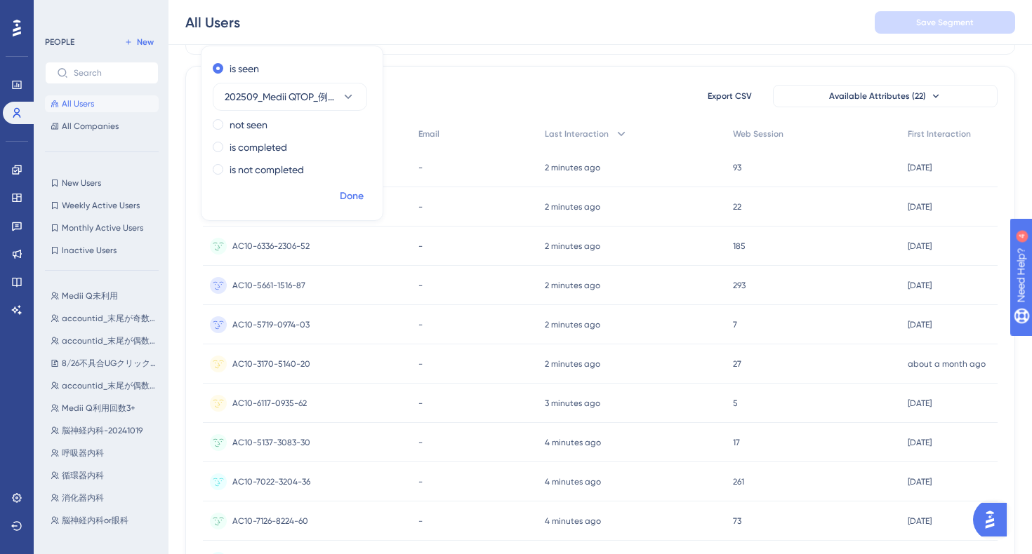
click at [348, 199] on span "Done" at bounding box center [352, 196] width 24 height 17
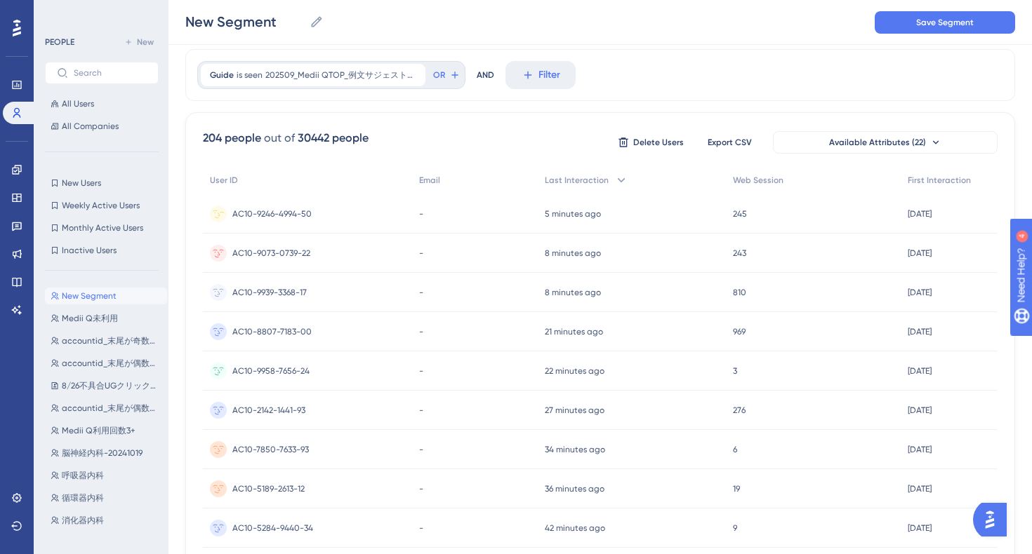
scroll to position [0, 0]
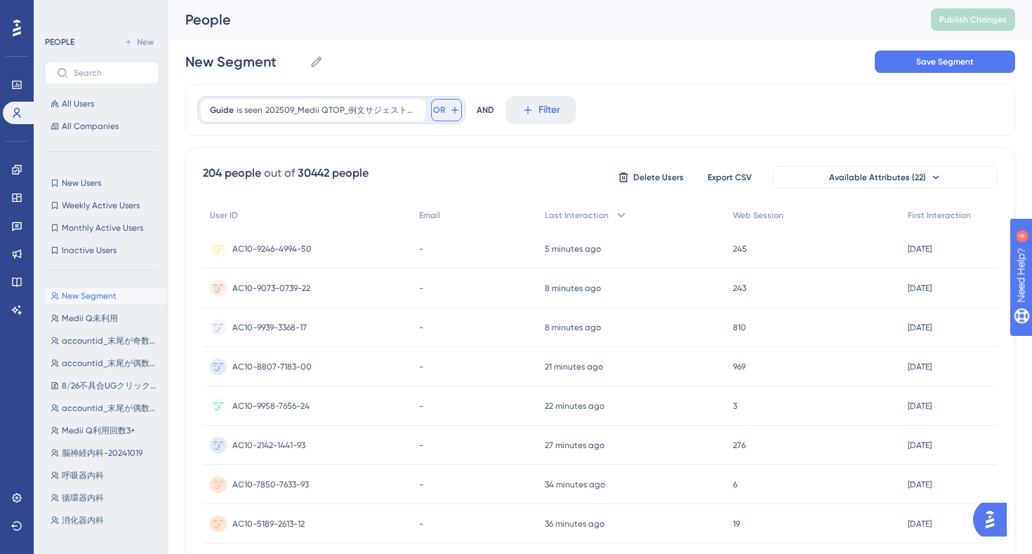
click at [455, 107] on icon at bounding box center [454, 110] width 11 height 11
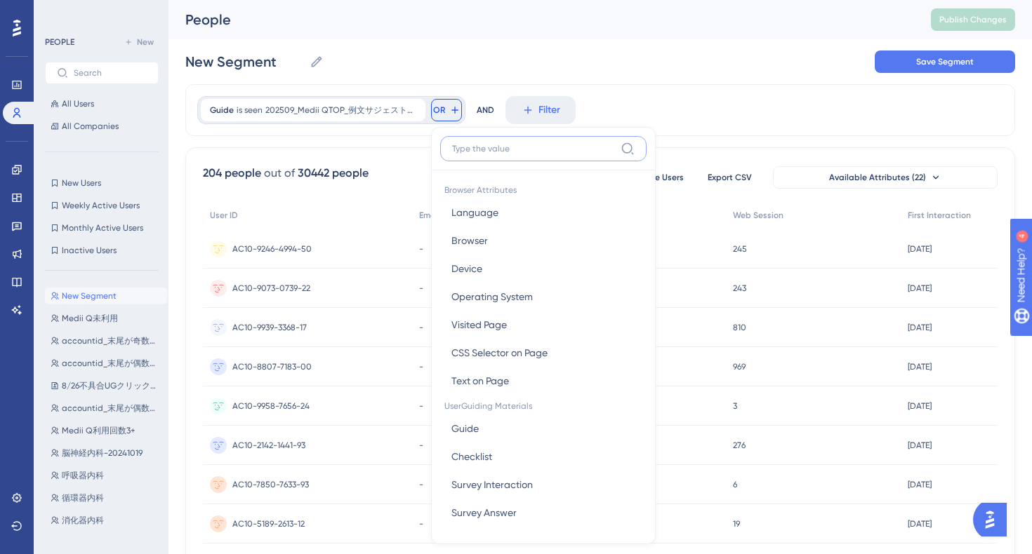
scroll to position [58, 0]
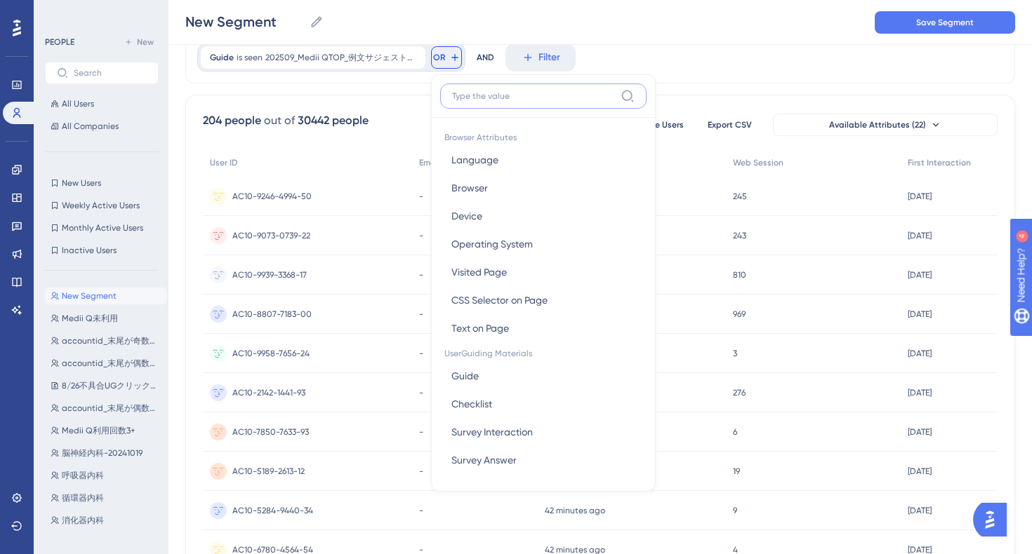
click at [508, 94] on input at bounding box center [533, 96] width 163 height 11
click at [524, 367] on button "Guide Guide" at bounding box center [543, 376] width 206 height 28
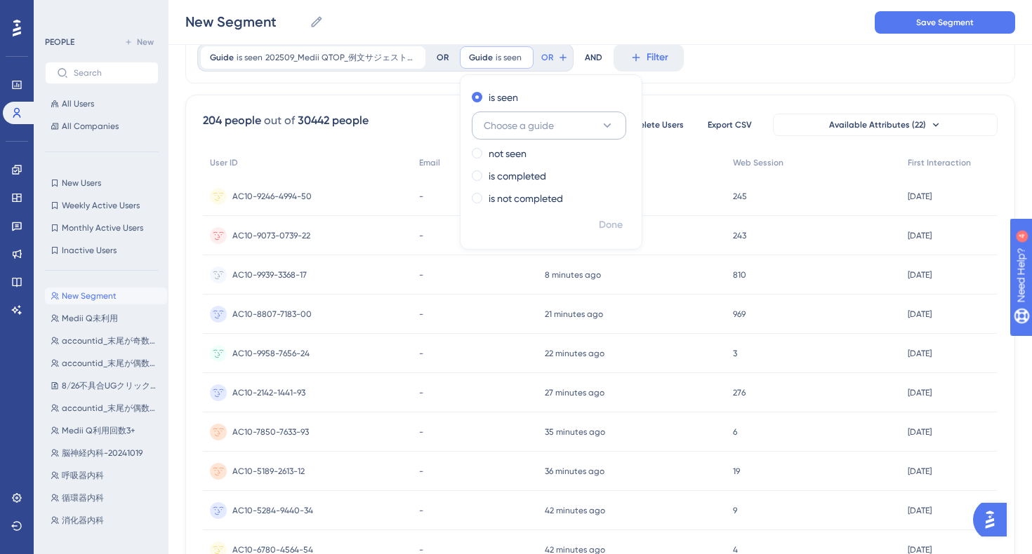
click at [567, 127] on button "Choose a guide" at bounding box center [549, 126] width 154 height 28
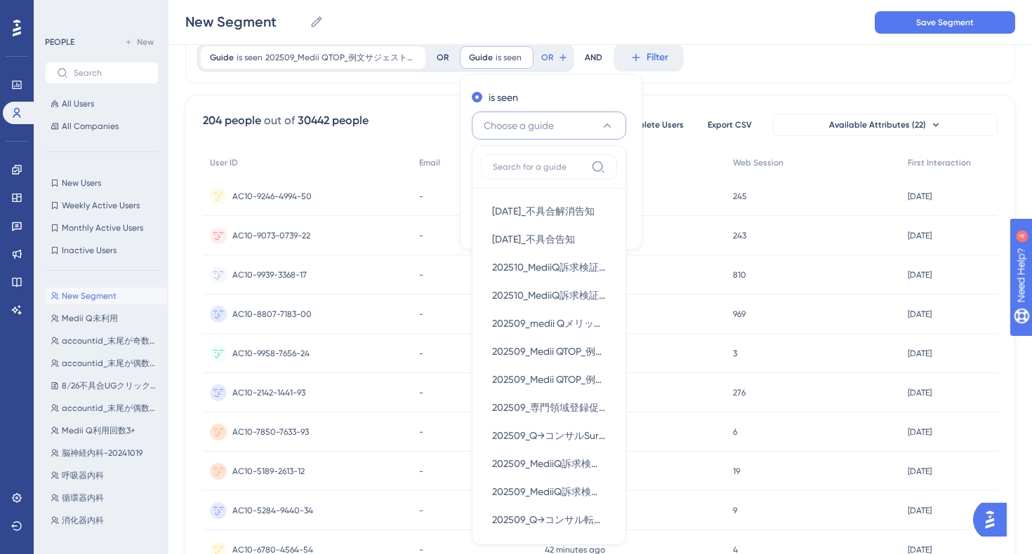
scroll to position [86, 0]
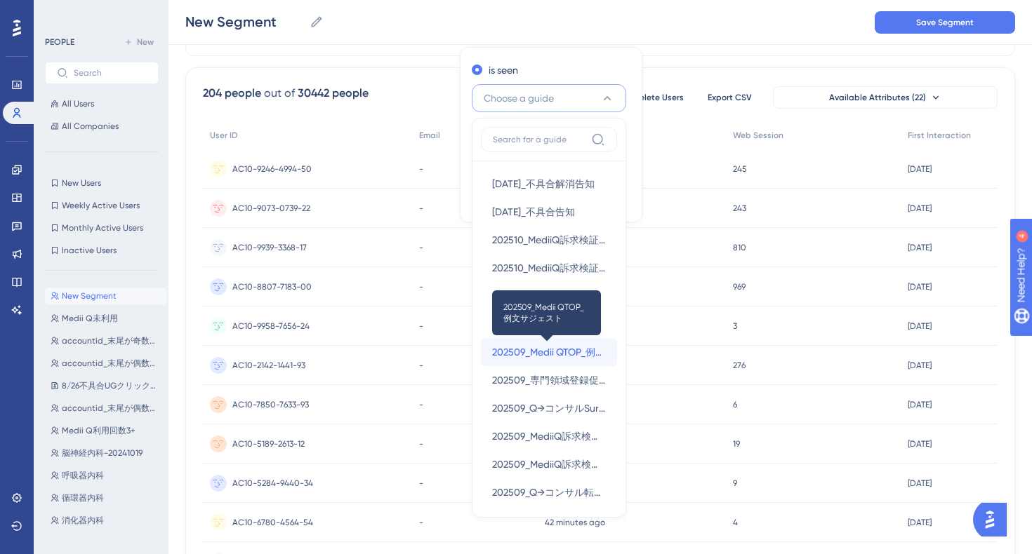
click at [566, 346] on span "202509_Medii QTOP_例文サジェスト" at bounding box center [549, 352] width 114 height 17
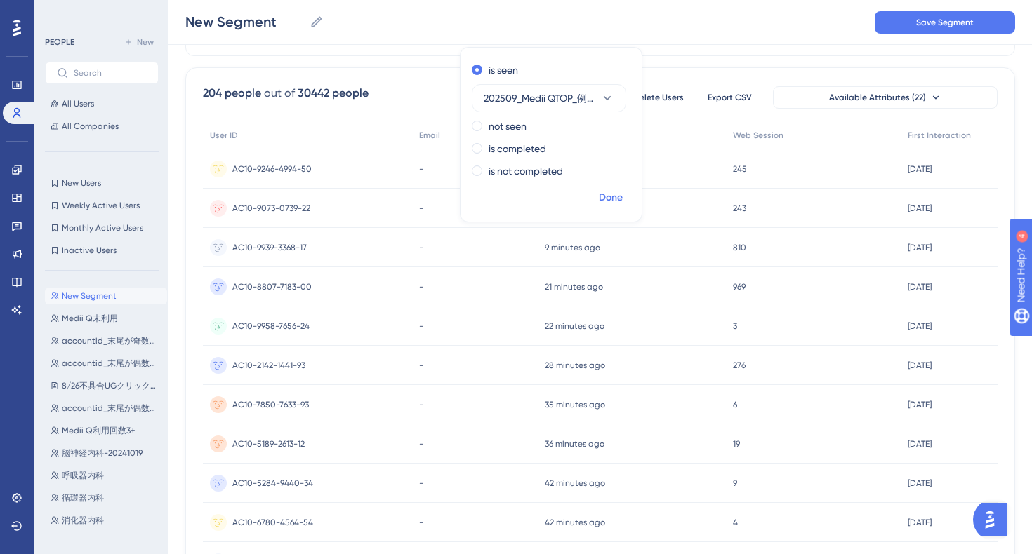
click at [616, 200] on span "Done" at bounding box center [611, 197] width 24 height 17
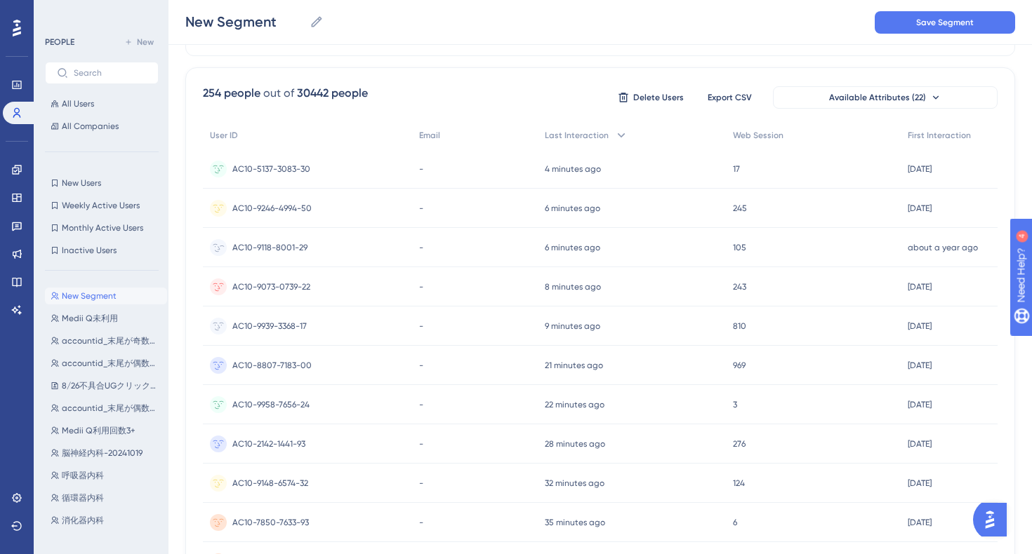
scroll to position [0, 0]
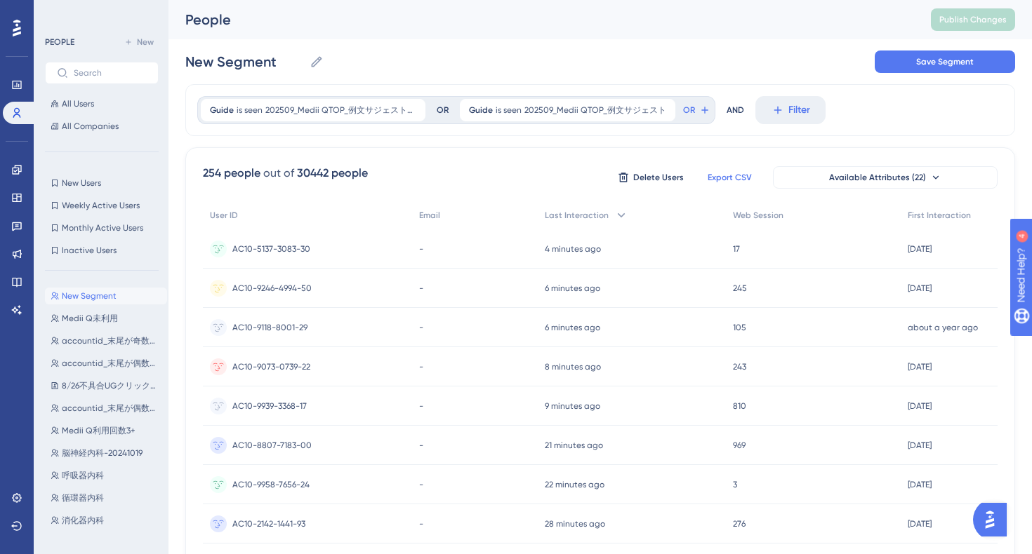
click at [736, 172] on span "Export CSV" at bounding box center [729, 177] width 44 height 11
click at [724, 178] on span "Export CSV" at bounding box center [729, 177] width 44 height 11
click at [15, 172] on icon at bounding box center [16, 169] width 9 height 9
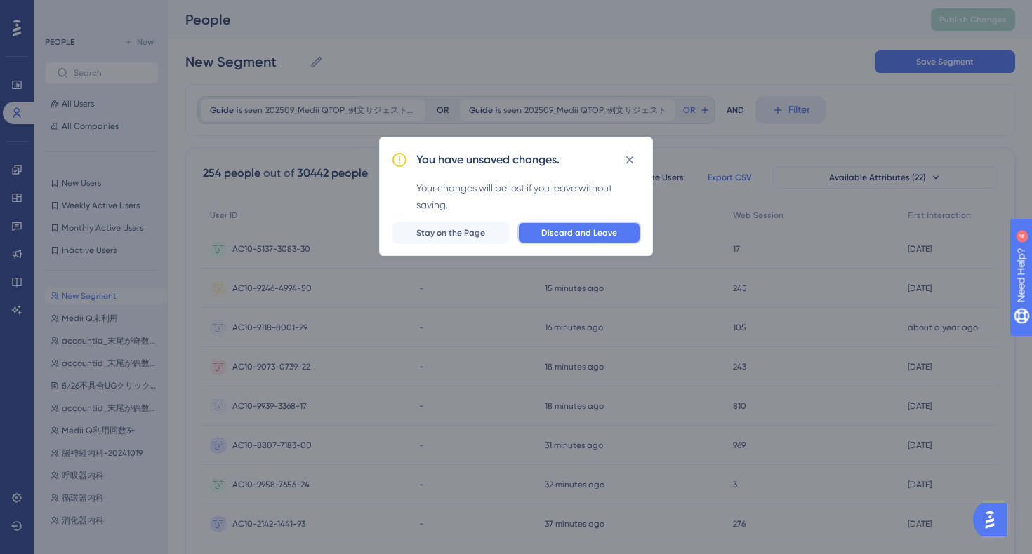
click at [552, 234] on span "Discard and Leave" at bounding box center [579, 232] width 76 height 11
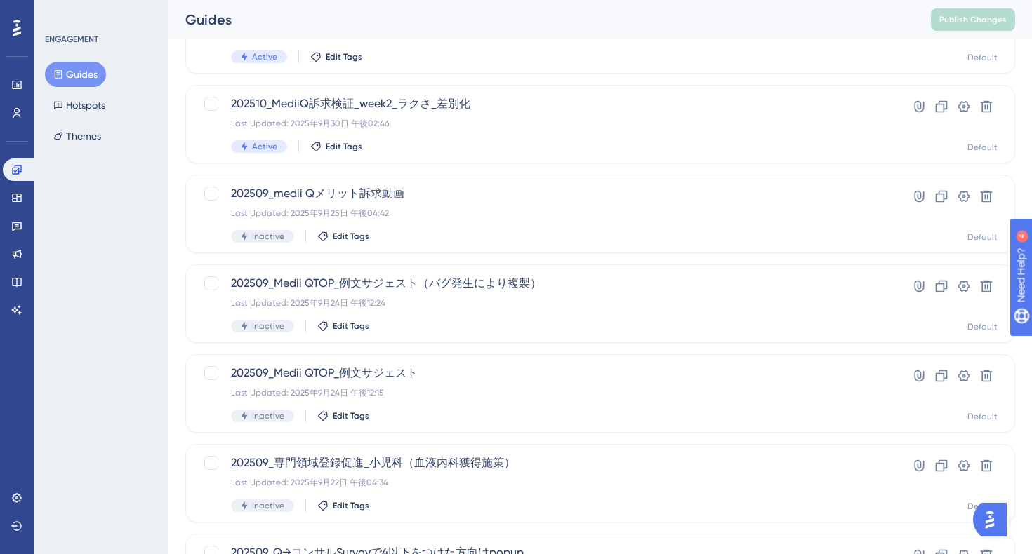
scroll to position [319, 0]
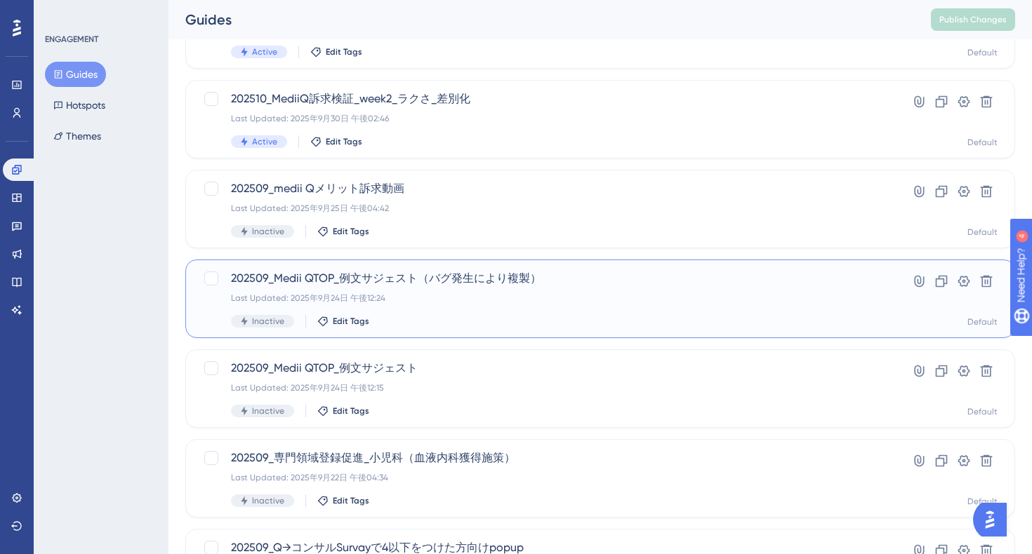
click at [516, 318] on div "Inactive Edit Tags" at bounding box center [544, 321] width 626 height 13
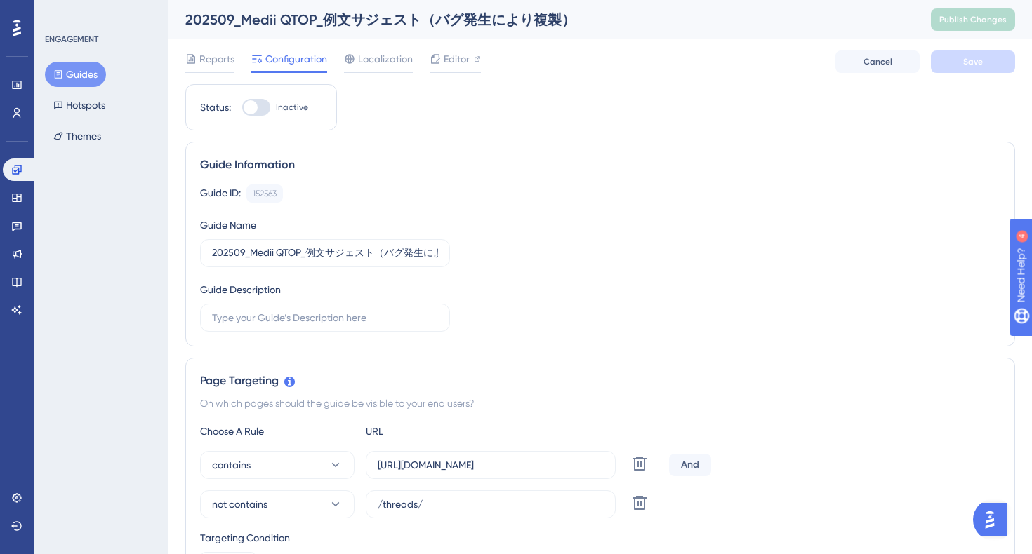
click at [212, 62] on span "Reports" at bounding box center [216, 59] width 35 height 17
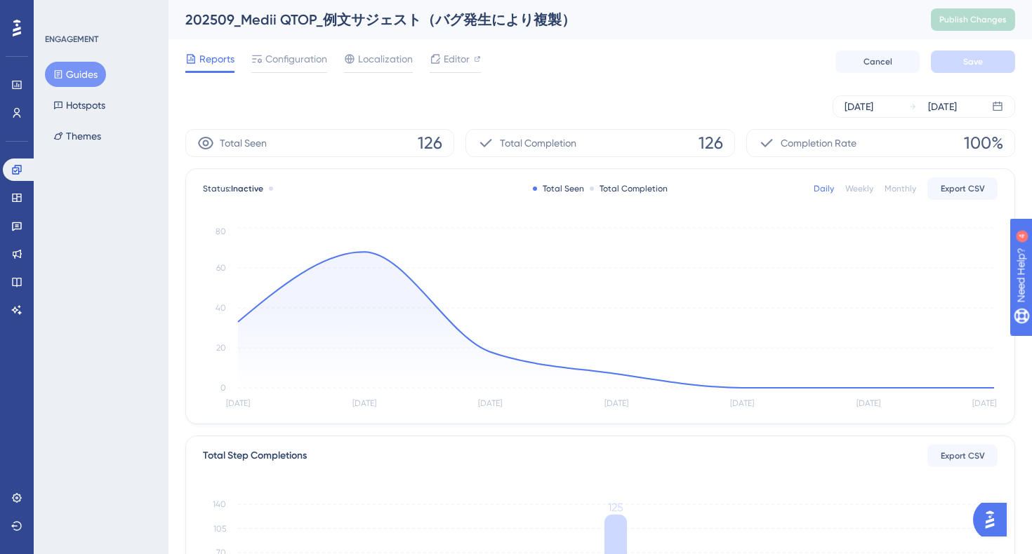
click at [616, 86] on div "[DATE] [DATE]" at bounding box center [600, 106] width 830 height 45
